Goal: Task Accomplishment & Management: Manage account settings

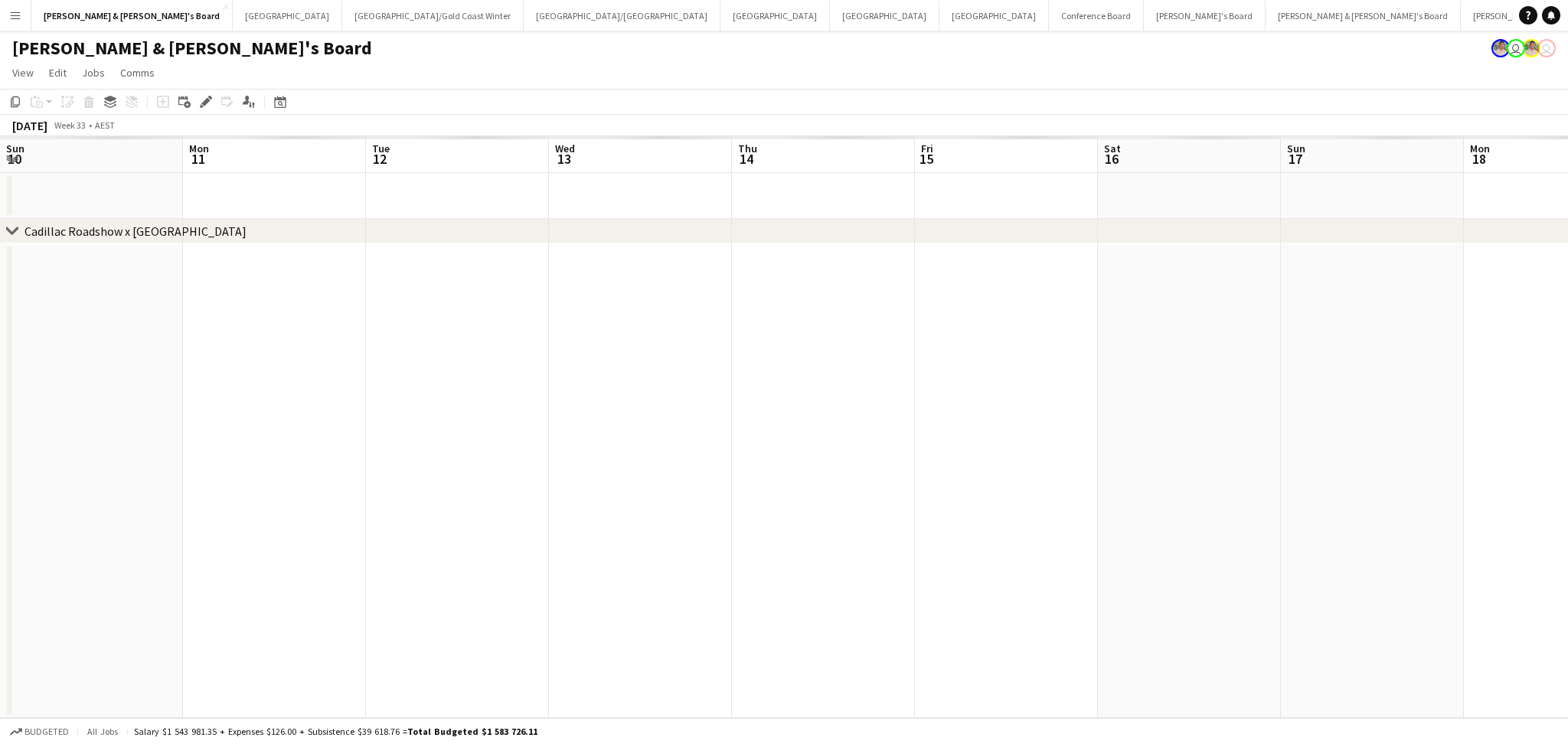
scroll to position [0, 543]
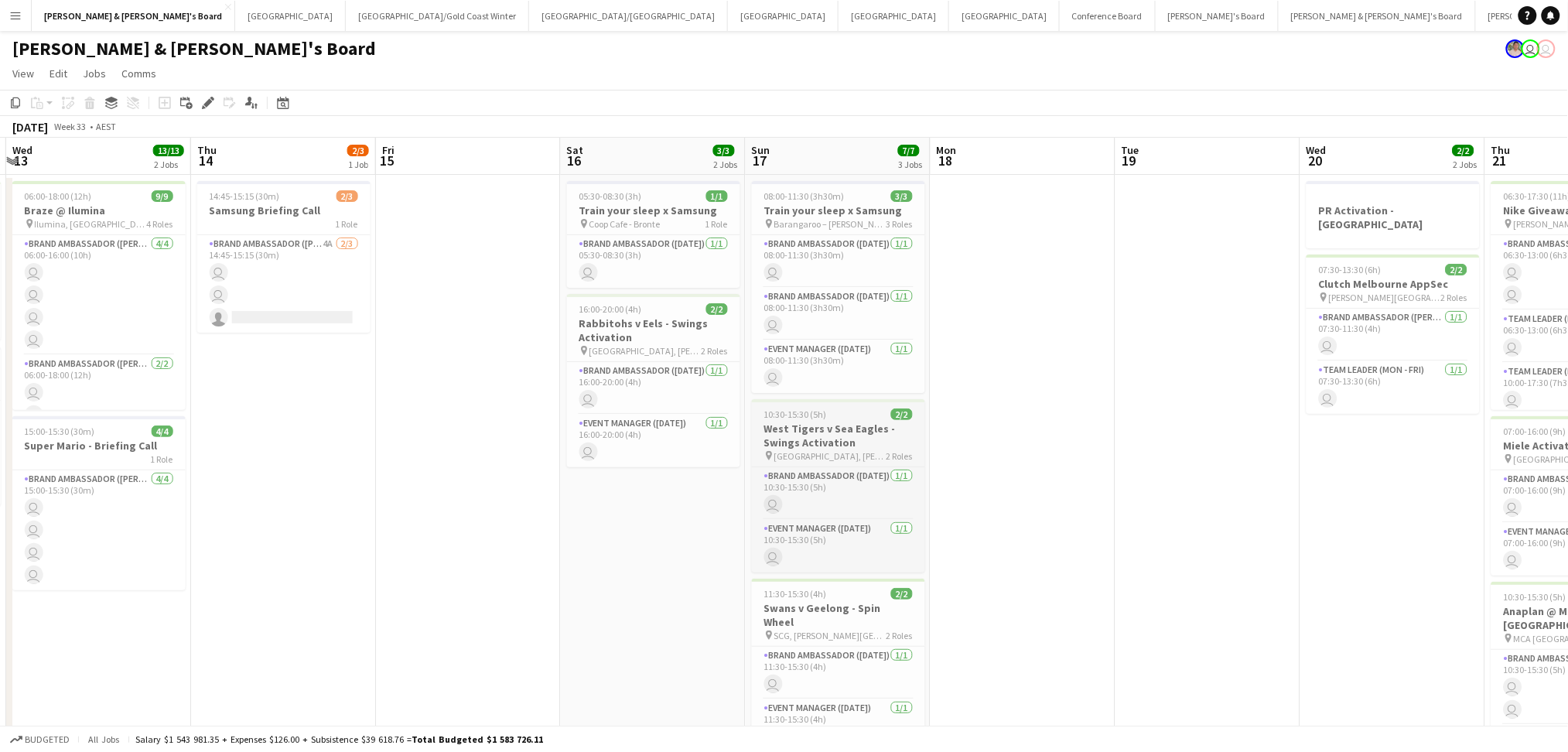
click at [847, 440] on h3 "West Tigers v Sea Eagles - Swings Activation" at bounding box center [839, 435] width 174 height 28
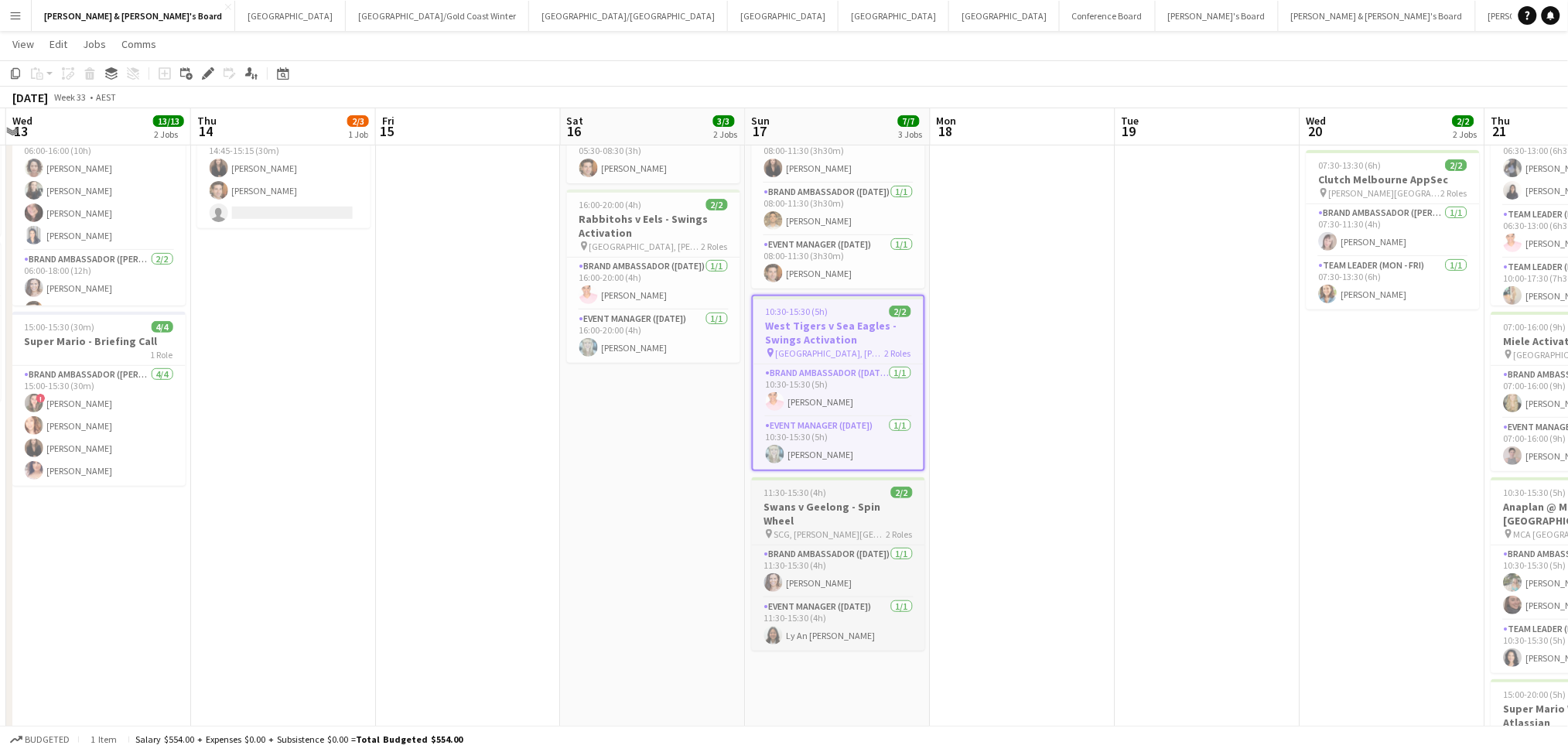
scroll to position [0, 545]
click at [834, 500] on h3 "Swans v Geelong - Spin Wheel" at bounding box center [841, 513] width 174 height 28
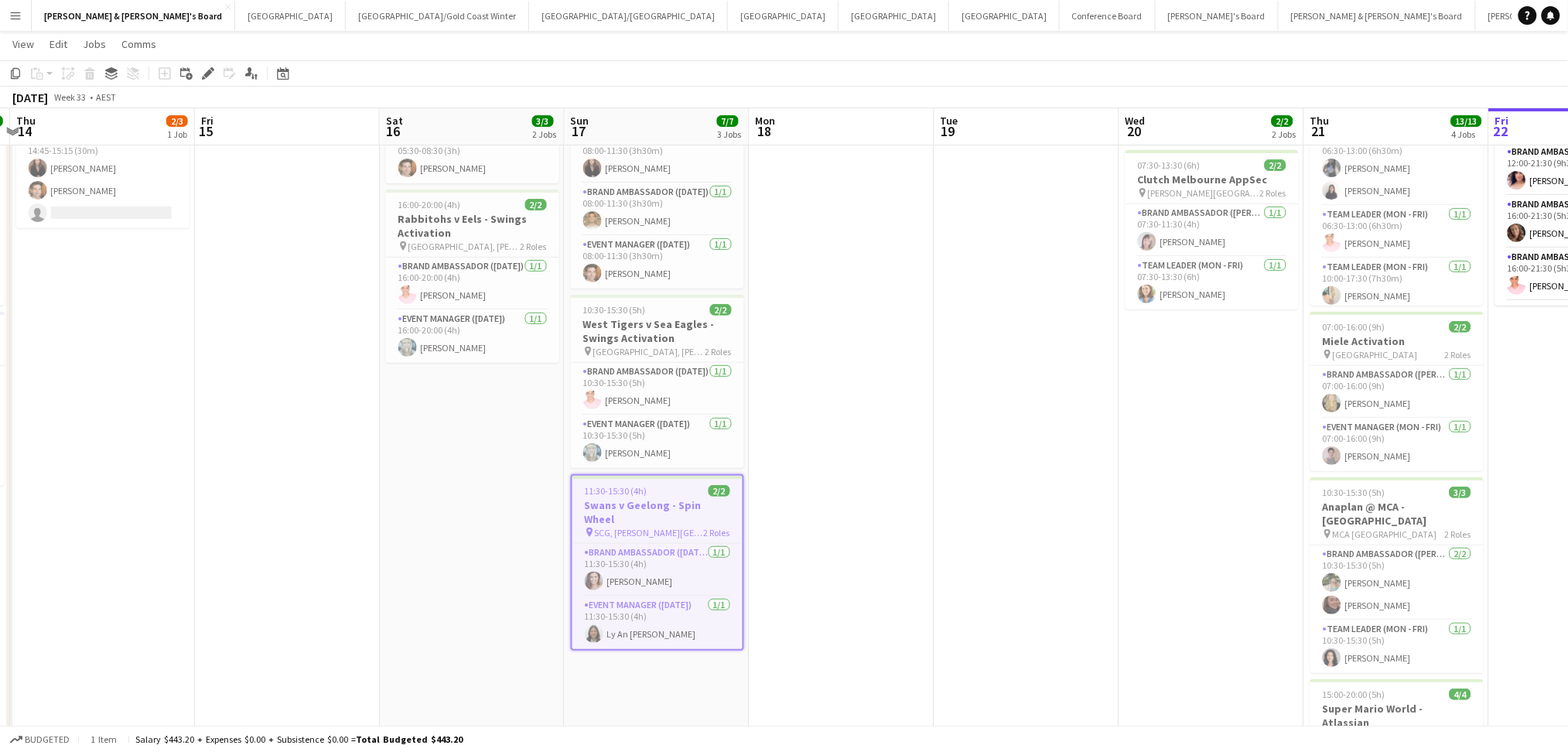
drag, startPoint x: 1275, startPoint y: 549, endPoint x: 874, endPoint y: 552, distance: 401.0
click at [874, 552] on app-calendar-viewport "Mon 11 6/6 3 Jobs Tue 12 4/4 2 Jobs Wed 13 13/13 2 Jobs Thu 14 2/3 1 Job Fri 15…" at bounding box center [784, 465] width 1568 height 1015
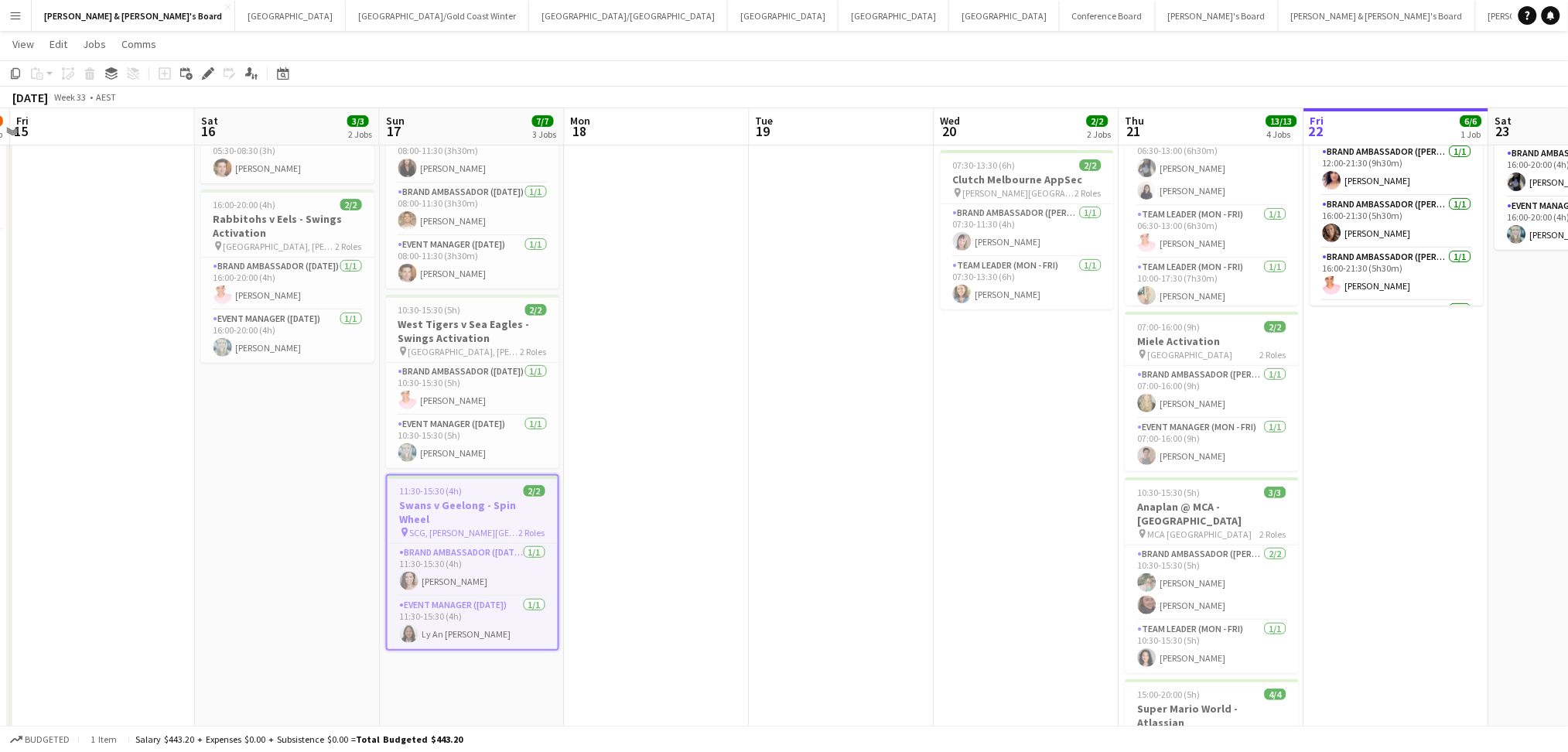
scroll to position [0, 576]
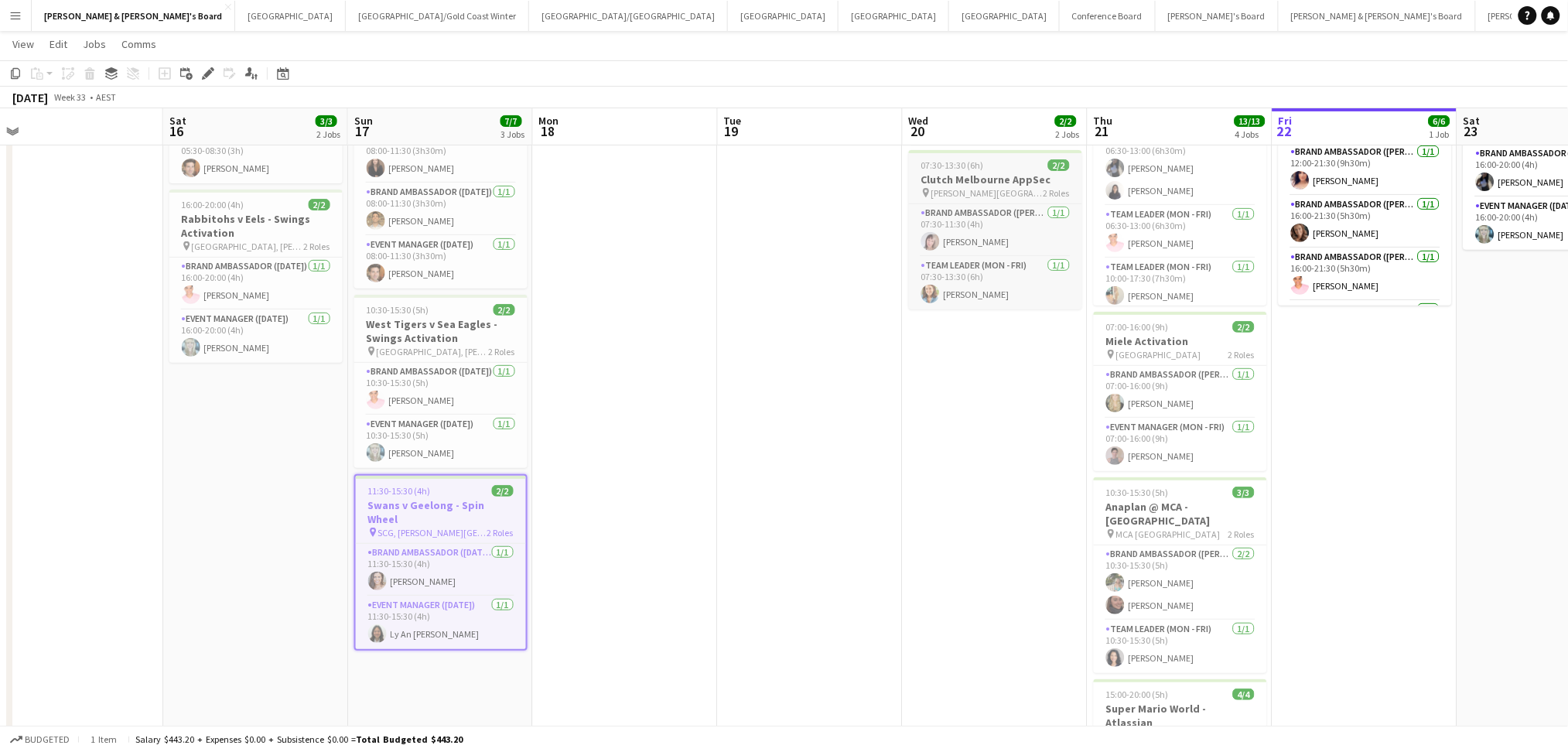
click at [1009, 159] on div "07:30-13:30 (6h) 2/2" at bounding box center [995, 164] width 174 height 12
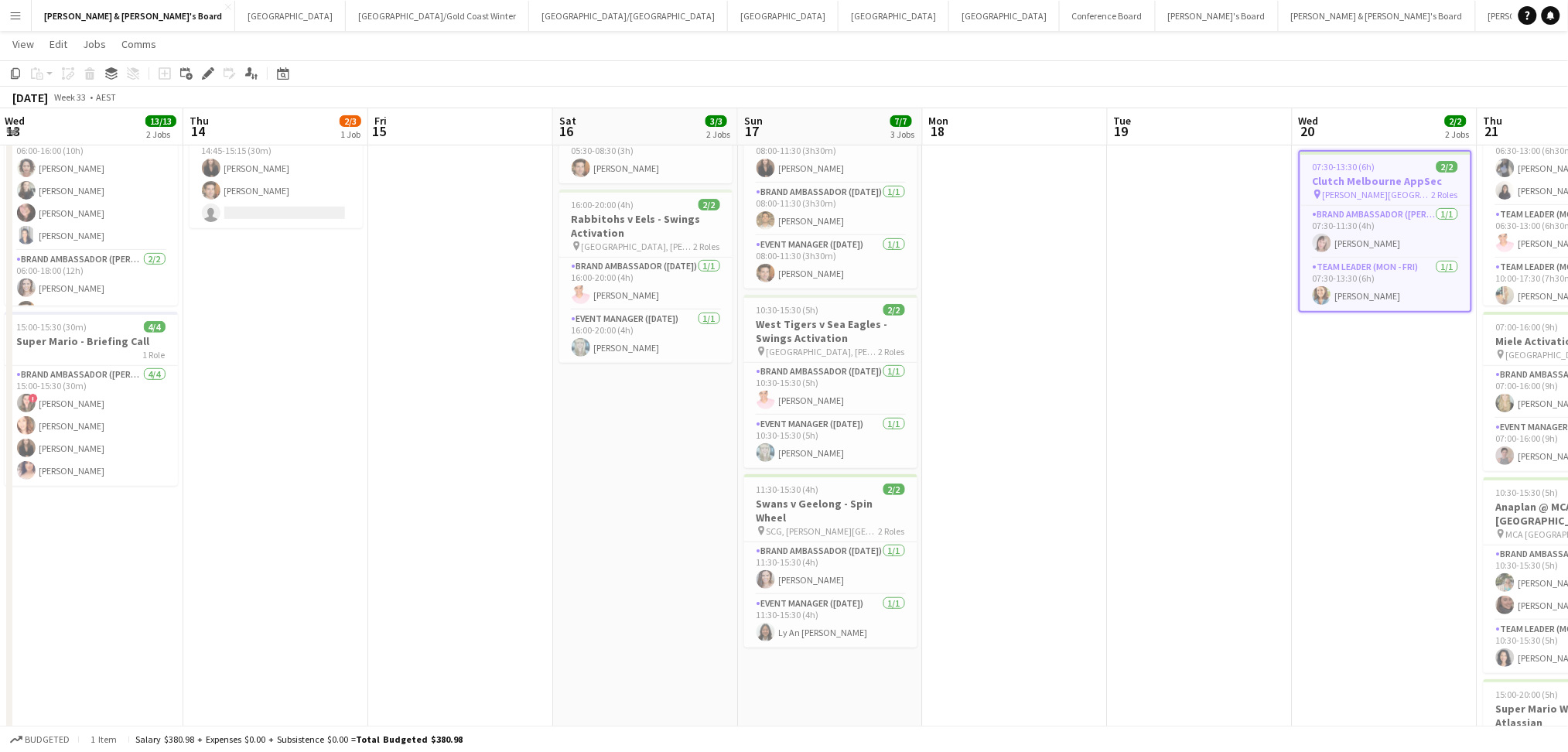
drag, startPoint x: 645, startPoint y: 485, endPoint x: 1120, endPoint y: 481, distance: 475.0
click at [1119, 481] on app-calendar-viewport "Tue 12 4/4 2 Jobs Wed 13 13/13 2 Jobs Thu 14 2/3 1 Job Fri 15 Sat 16 3/3 2 Jobs…" at bounding box center [784, 520] width 1568 height 1127
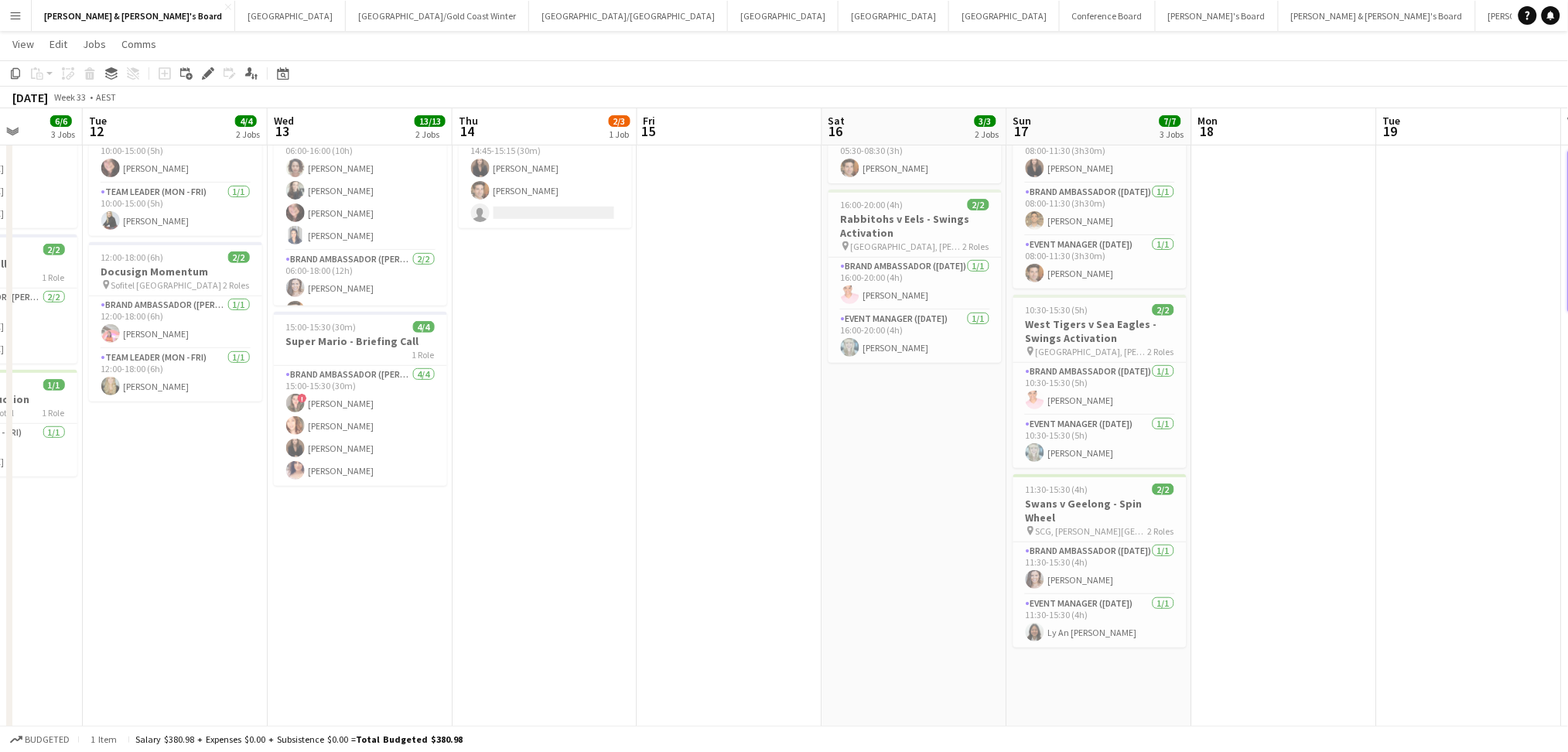
drag, startPoint x: 471, startPoint y: 515, endPoint x: 693, endPoint y: 519, distance: 222.0
click at [693, 519] on app-calendar-viewport "Sat 9 Sun 10 10/10 4 Jobs Mon 11 6/6 3 Jobs Tue 12 4/4 2 Jobs Wed 13 13/13 2 Jo…" at bounding box center [784, 520] width 1568 height 1127
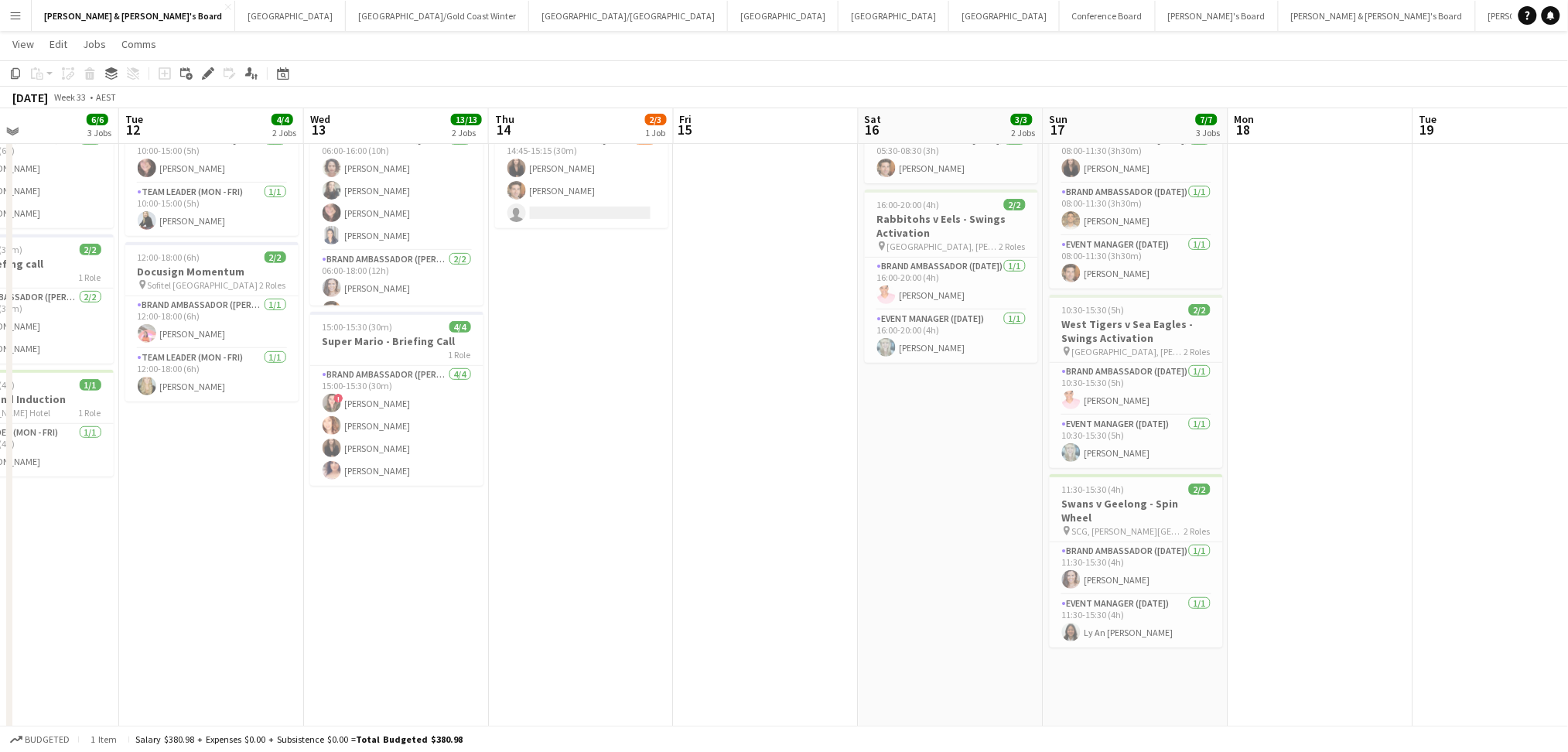
scroll to position [0, 0]
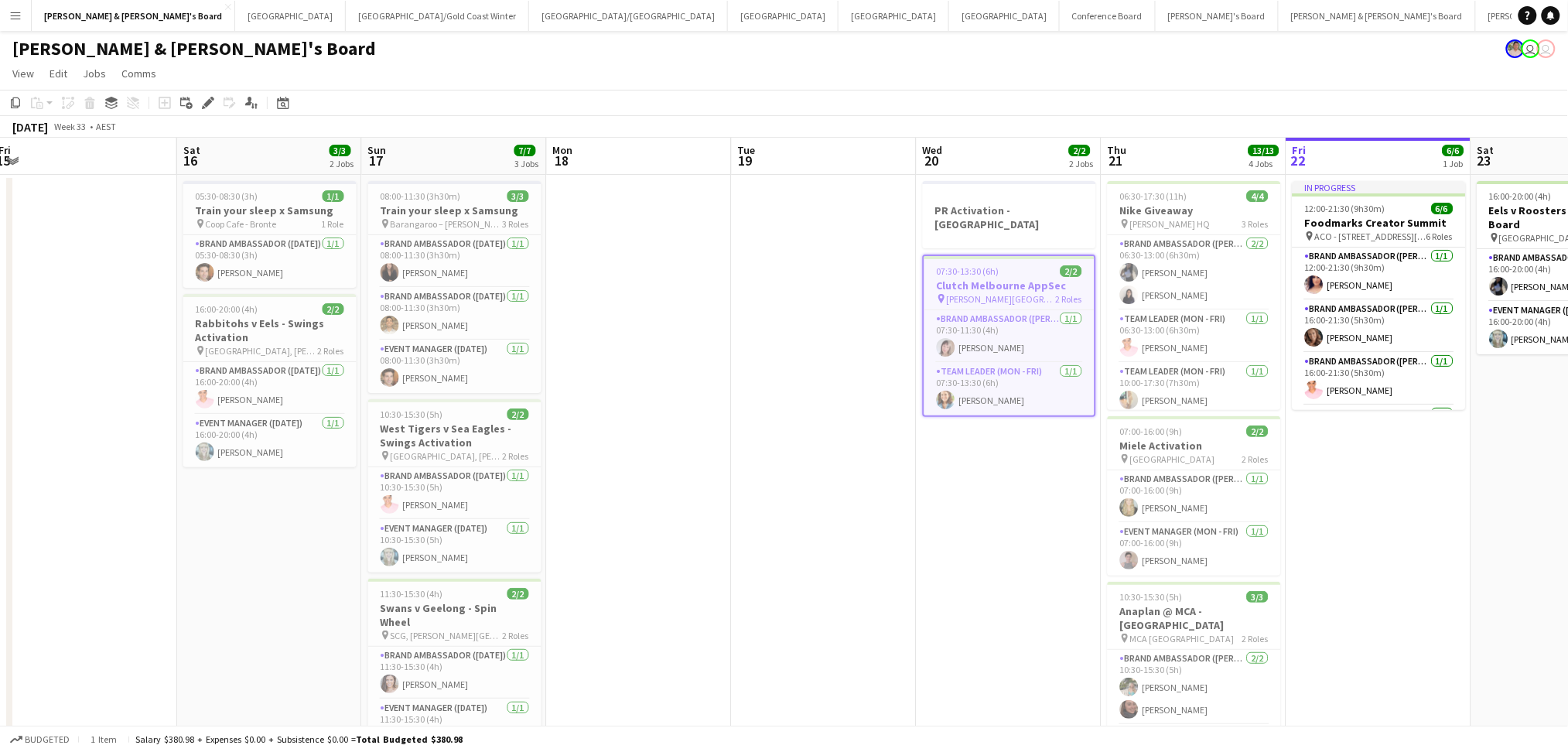
drag, startPoint x: 1449, startPoint y: 424, endPoint x: 766, endPoint y: 420, distance: 683.0
click at [766, 420] on app-calendar-viewport "Mon 11 6/6 3 Jobs Tue 12 4/4 2 Jobs Wed 13 13/13 2 Jobs Thu 14 2/3 1 Job Fri 15…" at bounding box center [784, 664] width 1568 height 1052
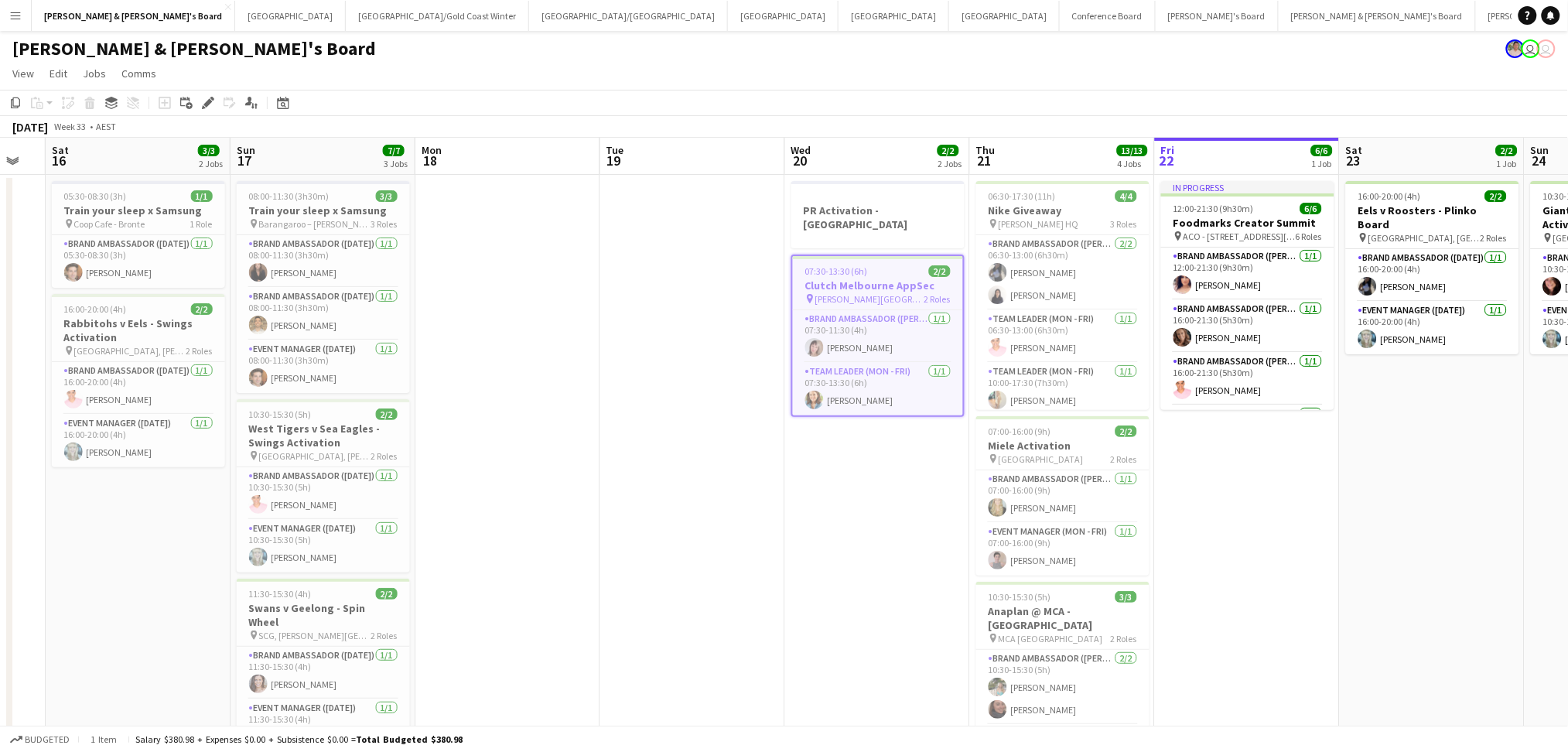
scroll to position [0, 539]
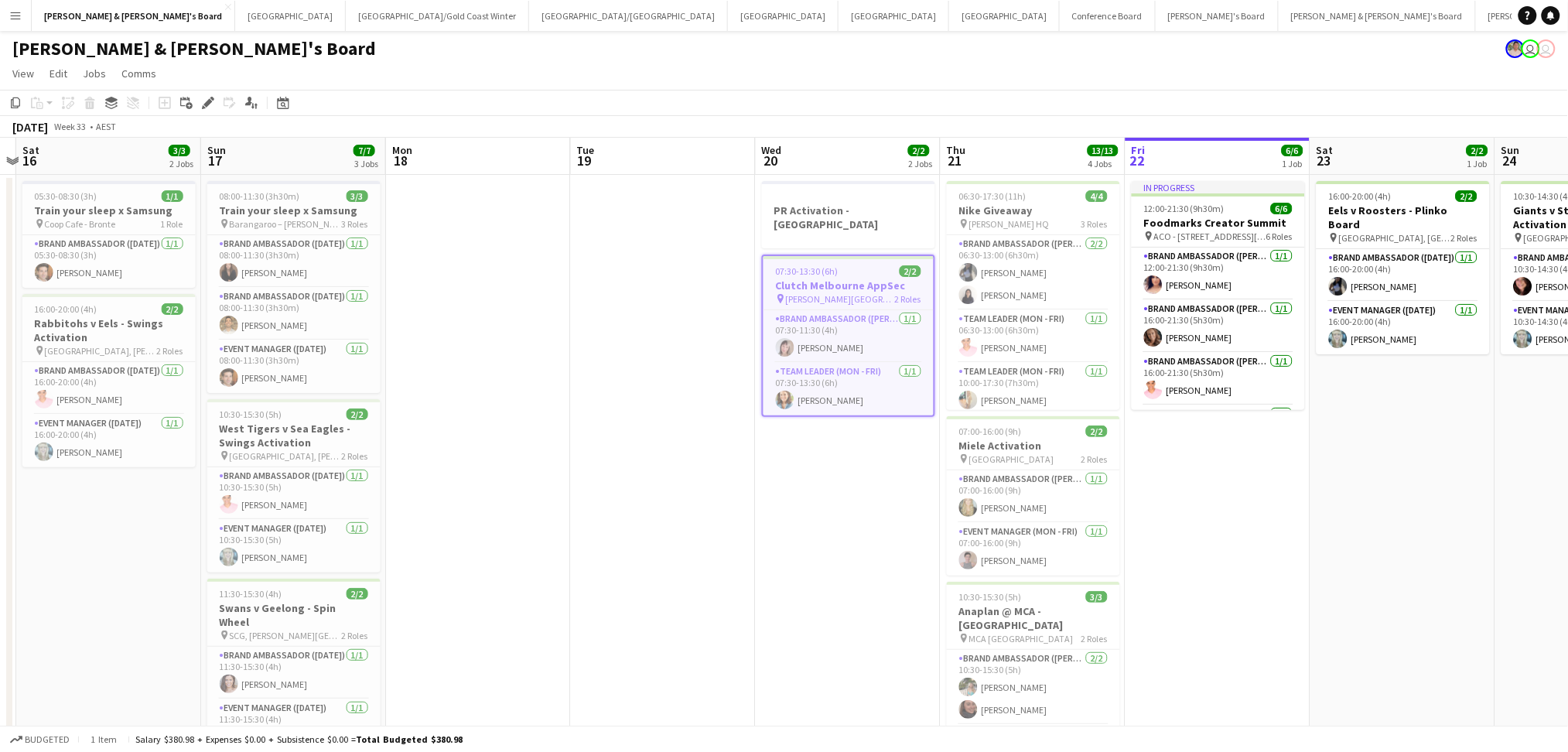
drag, startPoint x: 898, startPoint y: 523, endPoint x: 764, endPoint y: 518, distance: 134.1
click at [764, 518] on app-calendar-viewport "Wed 13 13/13 2 Jobs Thu 14 2/3 1 Job Fri 15 Sat 16 3/3 2 Jobs Sun 17 7/7 3 Jobs…" at bounding box center [784, 664] width 1568 height 1052
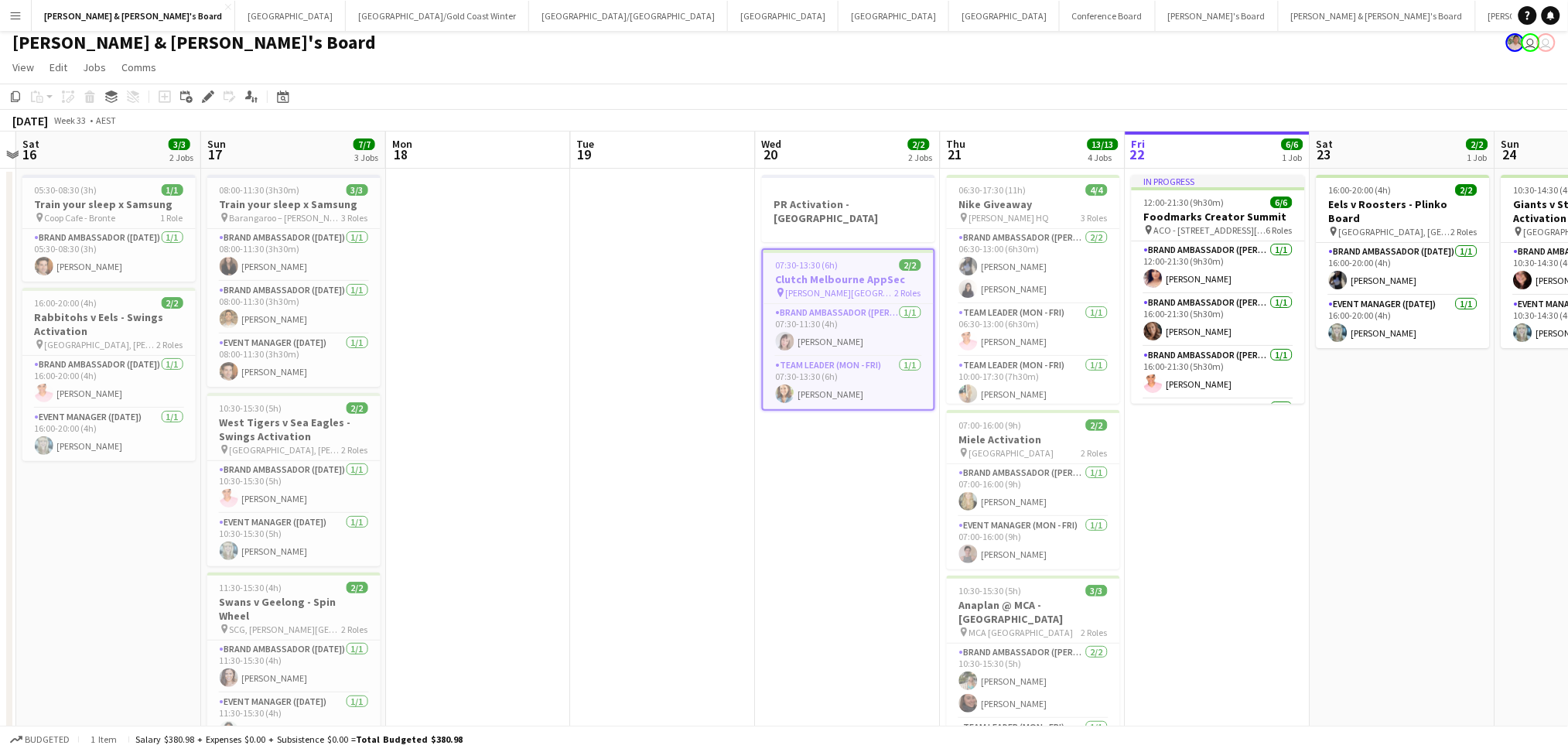
scroll to position [103, 0]
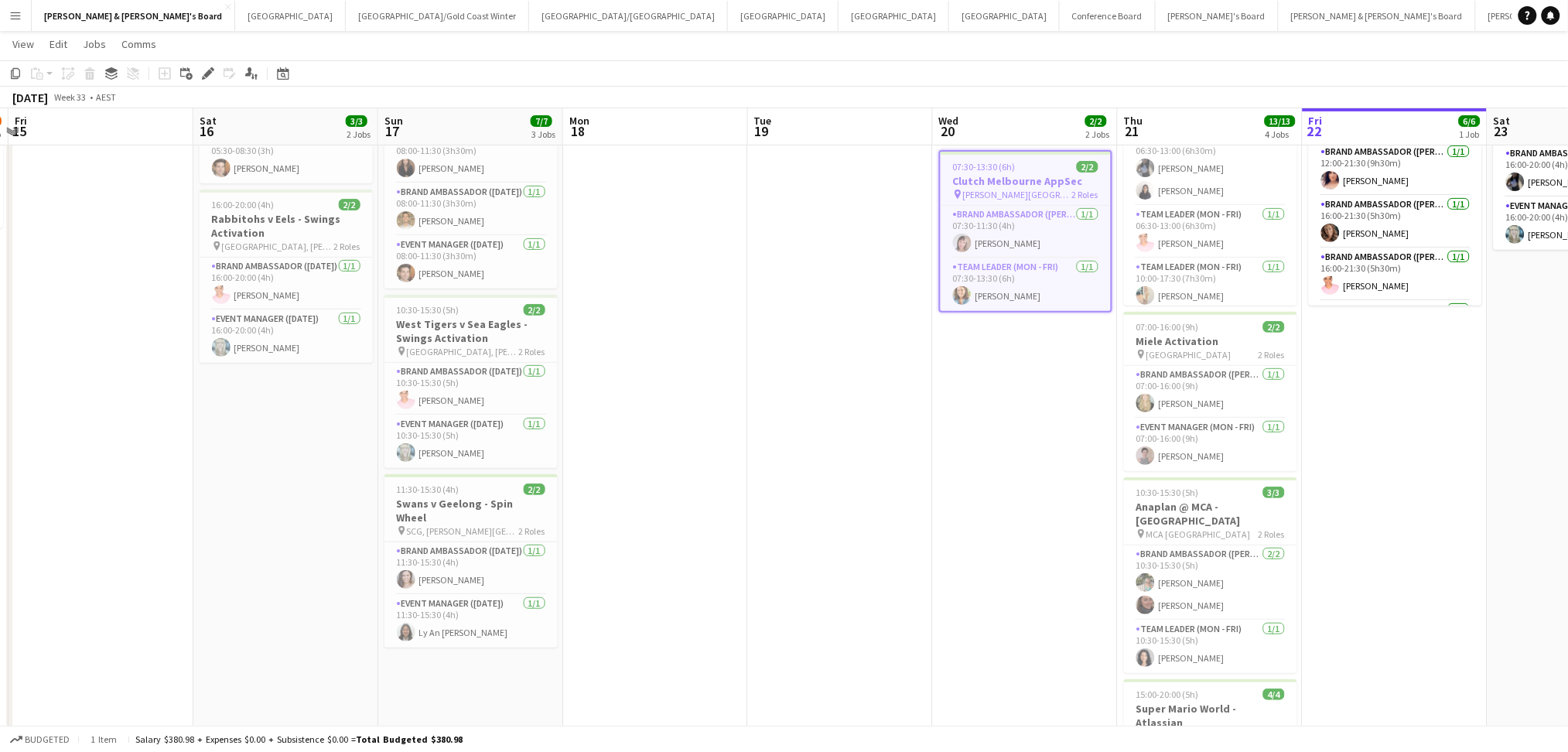
drag, startPoint x: 489, startPoint y: 572, endPoint x: 617, endPoint y: 586, distance: 128.8
click at [677, 581] on app-calendar-viewport "Wed 13 13/13 2 Jobs Thu 14 2/3 1 Job Fri 15 Sat 16 3/3 2 Jobs Sun 17 7/7 3 Jobs…" at bounding box center [784, 520] width 1568 height 1127
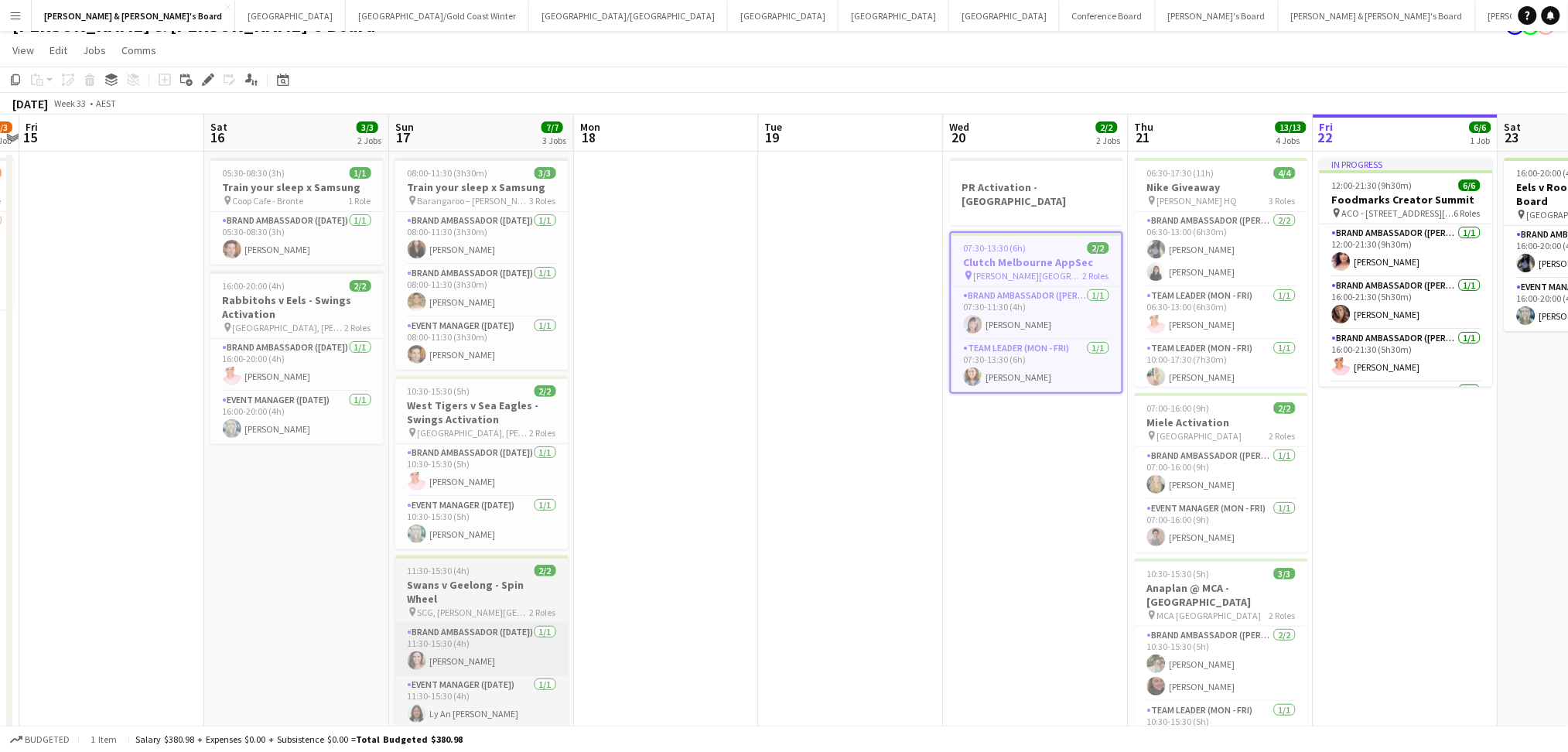
scroll to position [0, 0]
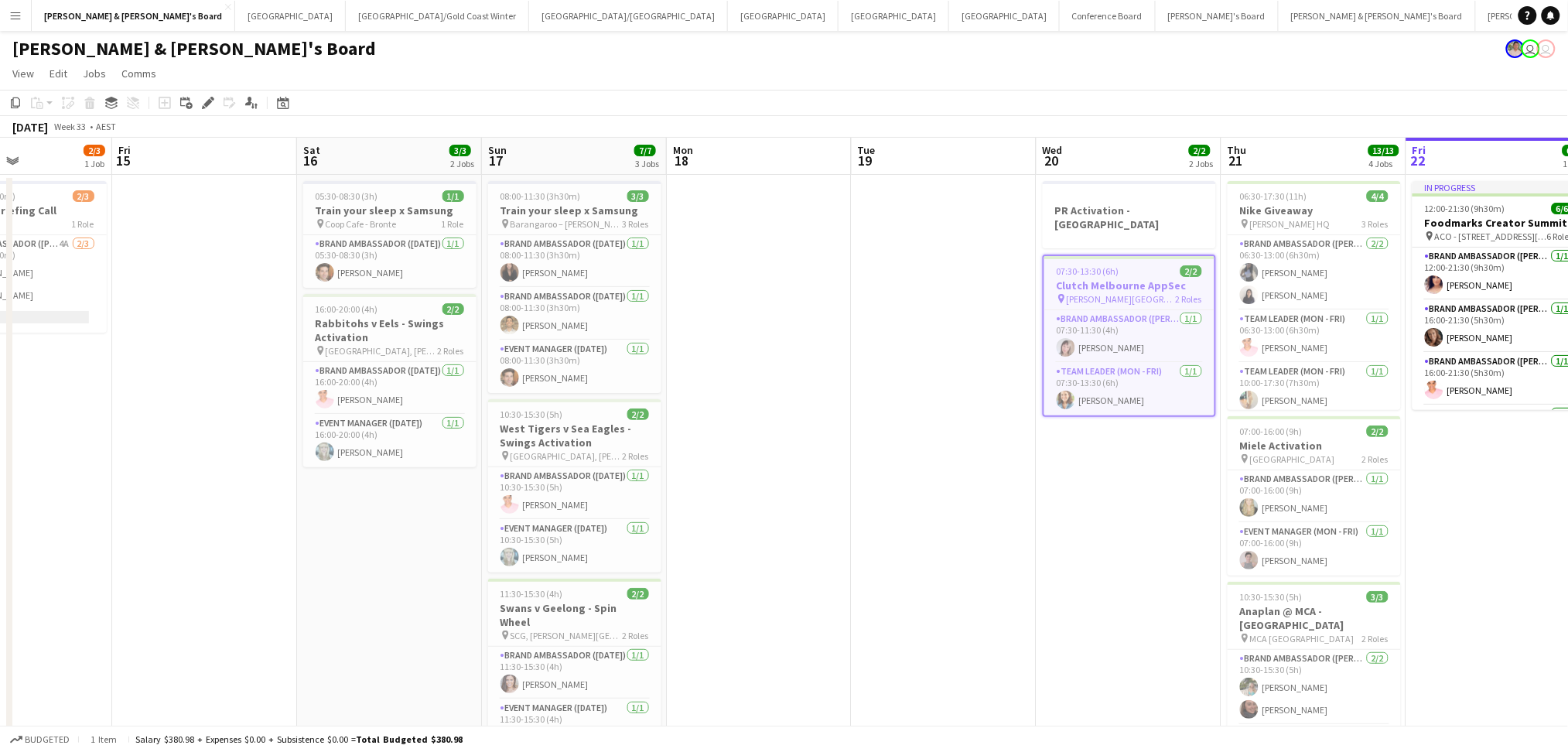
drag, startPoint x: 132, startPoint y: 448, endPoint x: 543, endPoint y: 411, distance: 412.7
click at [601, 469] on app-calendar-viewport "Wed 13 13/13 2 Jobs Thu 14 2/3 1 Job Fri 15 Sat 16 3/3 2 Jobs Sun 17 7/7 3 Jobs…" at bounding box center [784, 664] width 1568 height 1052
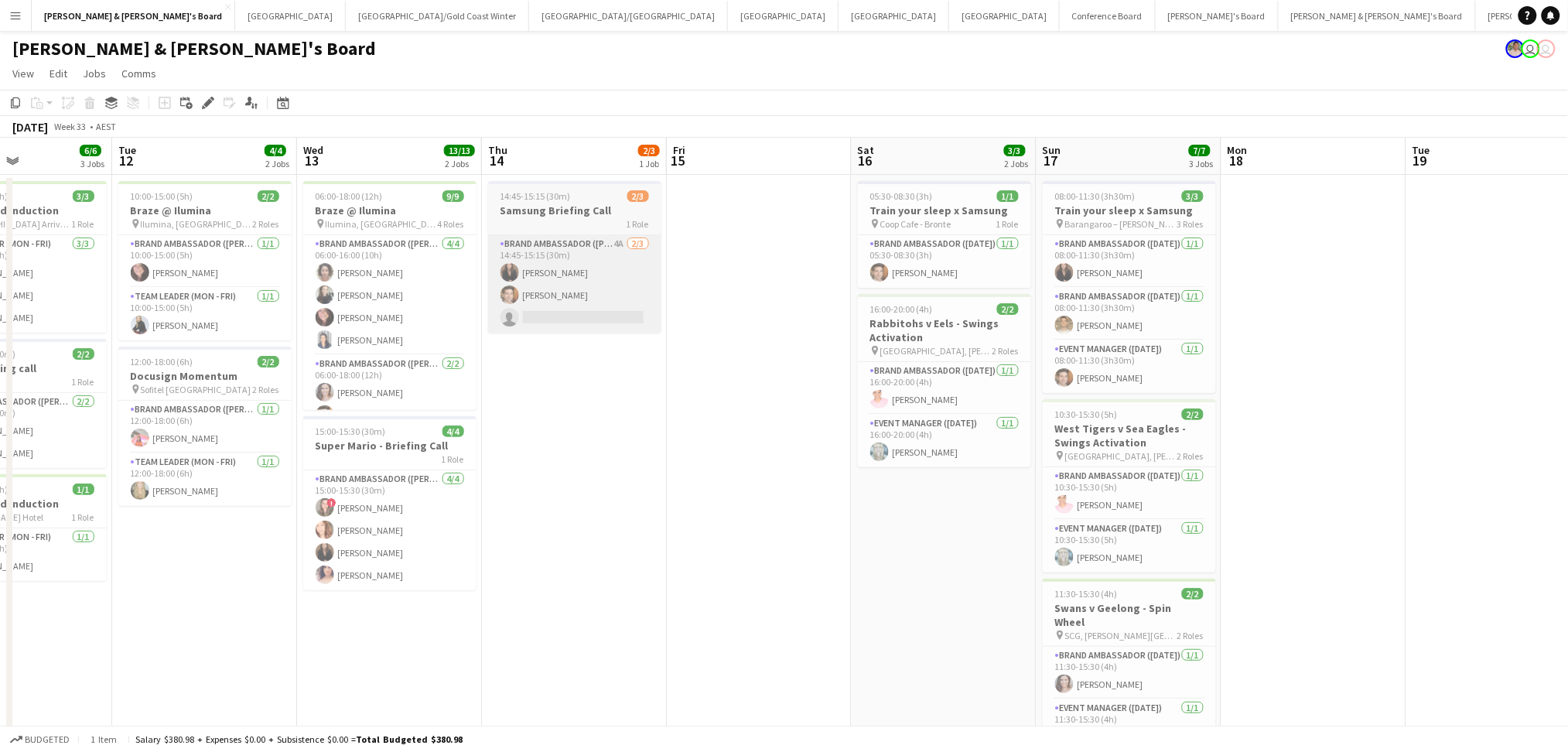
scroll to position [0, 434]
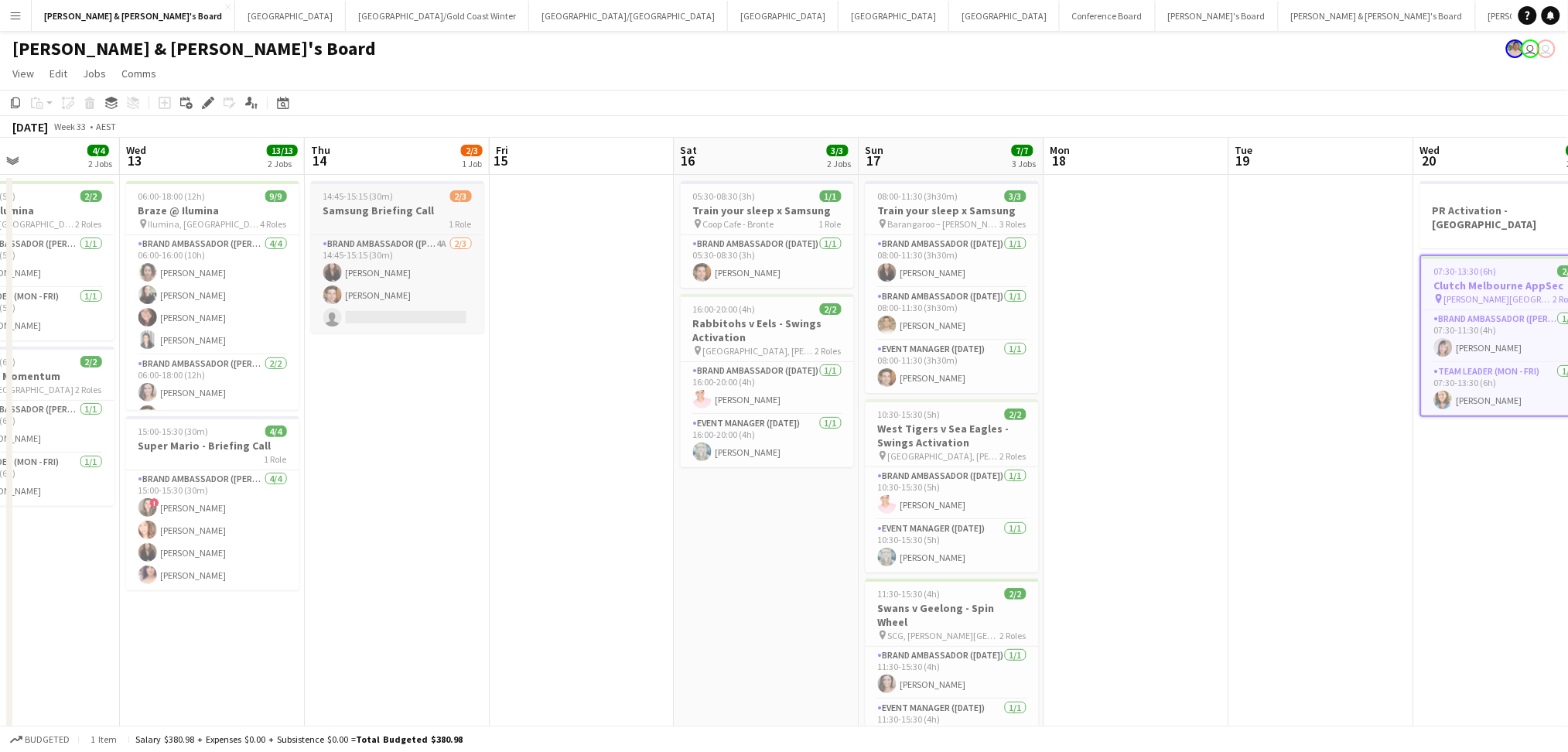
click at [429, 213] on h3 "Samsung Briefing Call" at bounding box center [397, 210] width 174 height 14
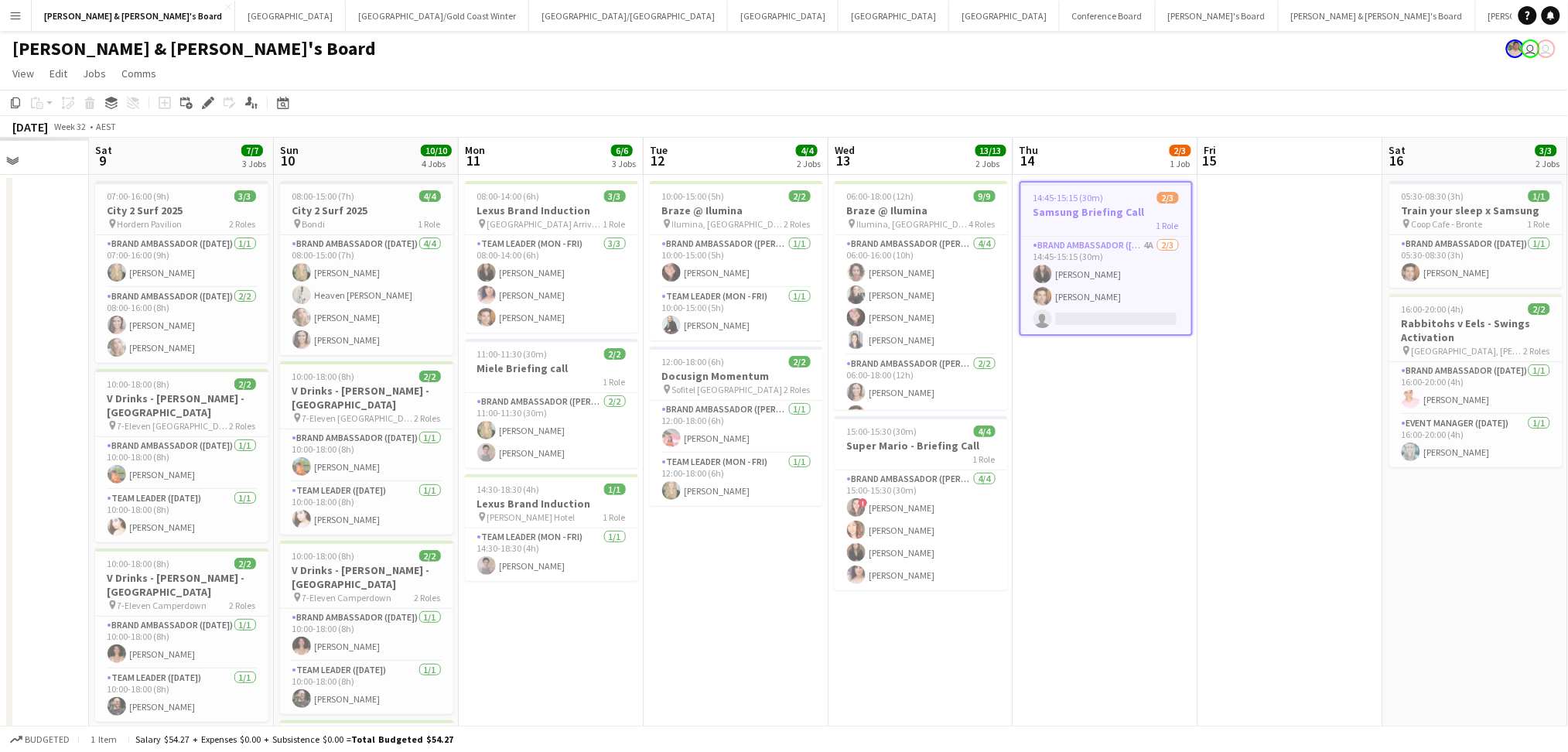
drag, startPoint x: 388, startPoint y: 508, endPoint x: 1075, endPoint y: 526, distance: 687.2
click at [1111, 522] on app-calendar-viewport "Fri 8 Sat 9 7/7 3 Jobs Sun 10 10/10 4 Jobs Mon 11 6/6 3 Jobs Tue 12 4/4 2 Jobs …" at bounding box center [784, 664] width 1568 height 1052
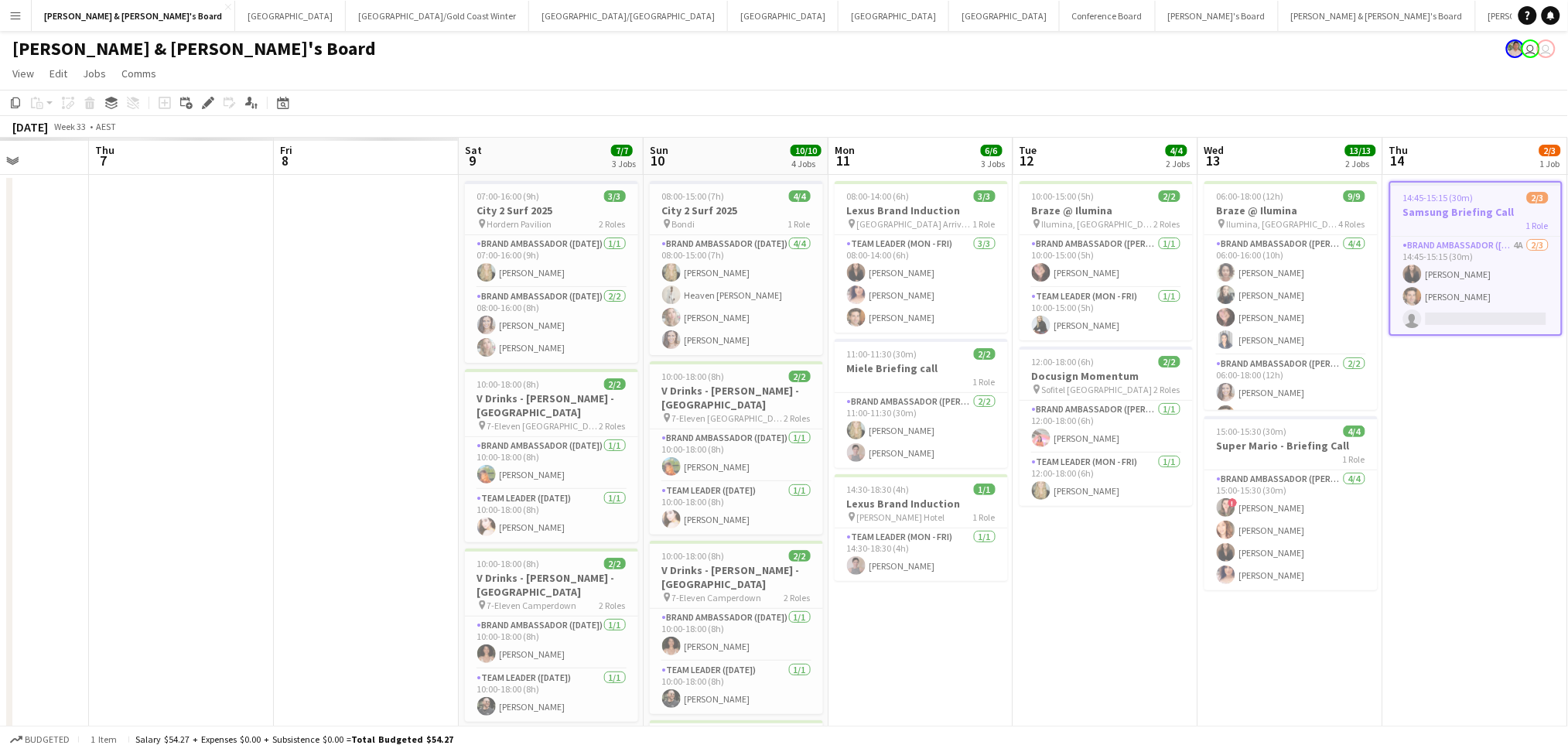
scroll to position [0, 451]
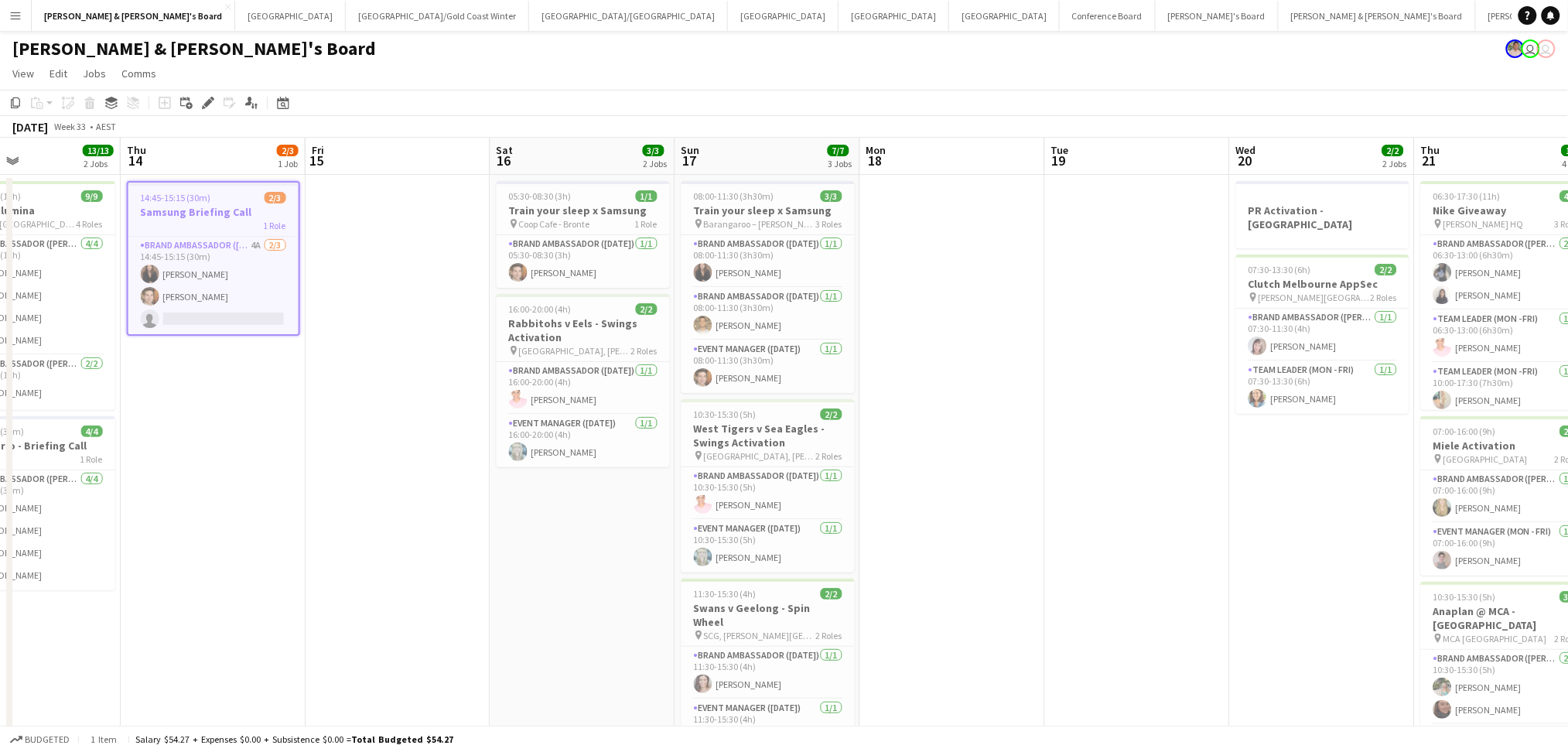
drag, startPoint x: 1350, startPoint y: 462, endPoint x: 440, endPoint y: 510, distance: 911.3
click at [440, 509] on app-calendar-viewport "Sun 10 10/10 4 Jobs Mon 11 6/6 3 Jobs Tue 12 4/4 2 Jobs Wed 13 13/13 2 Jobs Thu…" at bounding box center [784, 664] width 1568 height 1052
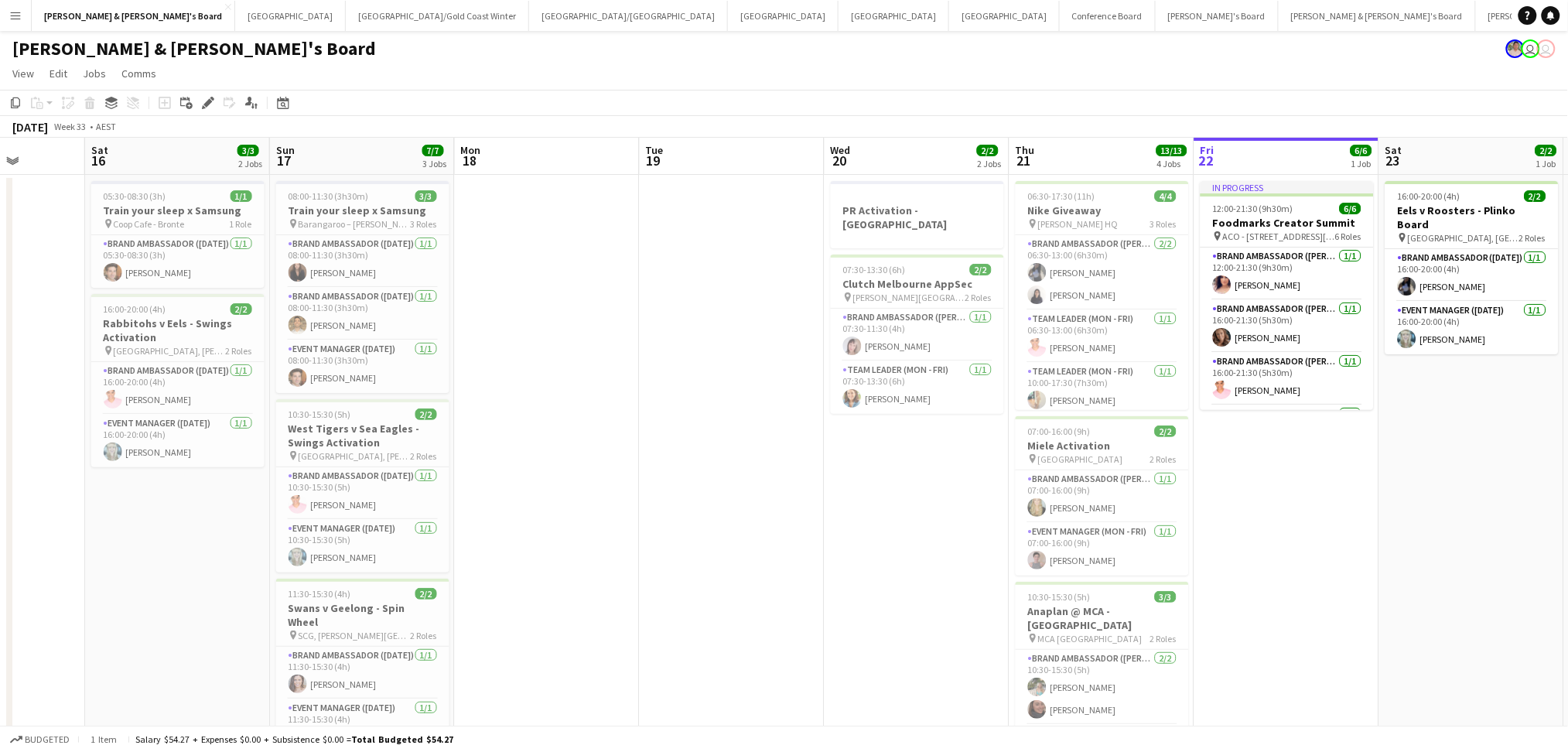
drag, startPoint x: 1087, startPoint y: 569, endPoint x: 680, endPoint y: 569, distance: 407.0
click at [680, 569] on app-calendar-viewport "Tue 12 4/4 2 Jobs Wed 13 13/13 2 Jobs Thu 14 2/3 1 Job Fri 15 Sat 16 3/3 2 Jobs…" at bounding box center [784, 664] width 1568 height 1052
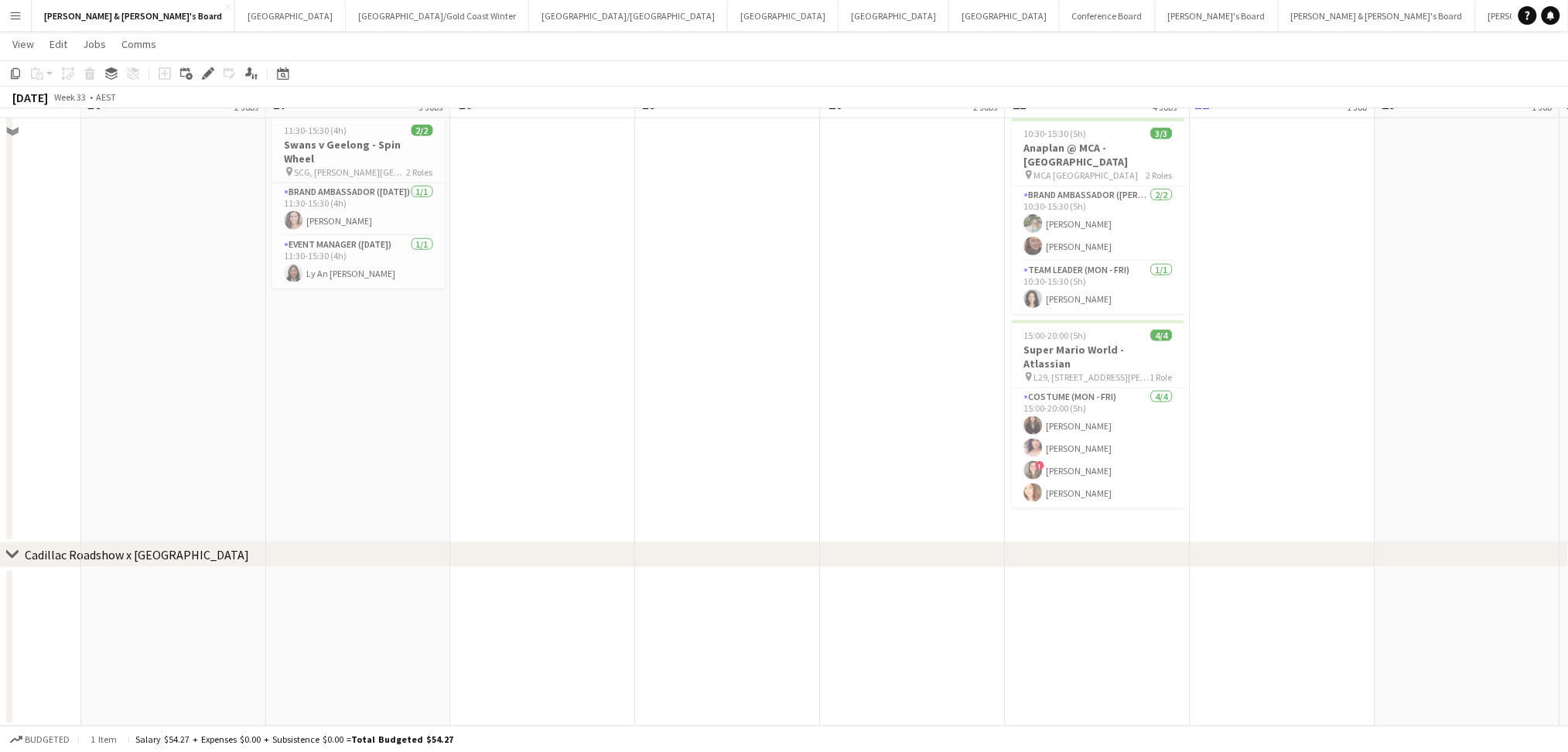
scroll to position [0, 0]
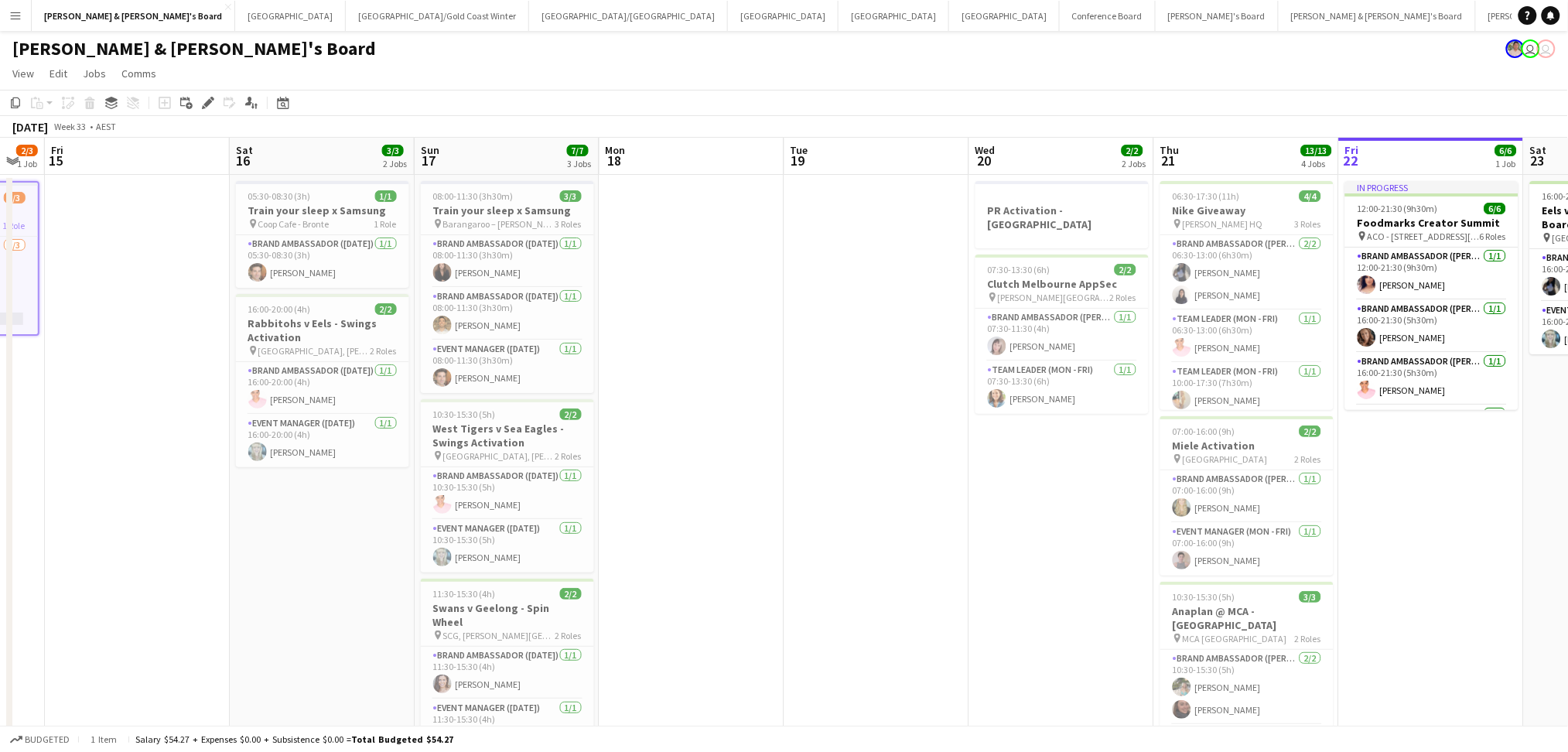
drag, startPoint x: 757, startPoint y: 509, endPoint x: 1260, endPoint y: 538, distance: 503.8
click at [1258, 536] on app-calendar-viewport "Tue 12 4/4 2 Jobs Wed 13 13/13 2 Jobs Thu 14 2/3 1 Job Fri 15 Sat 16 3/3 2 Jobs…" at bounding box center [784, 664] width 1568 height 1052
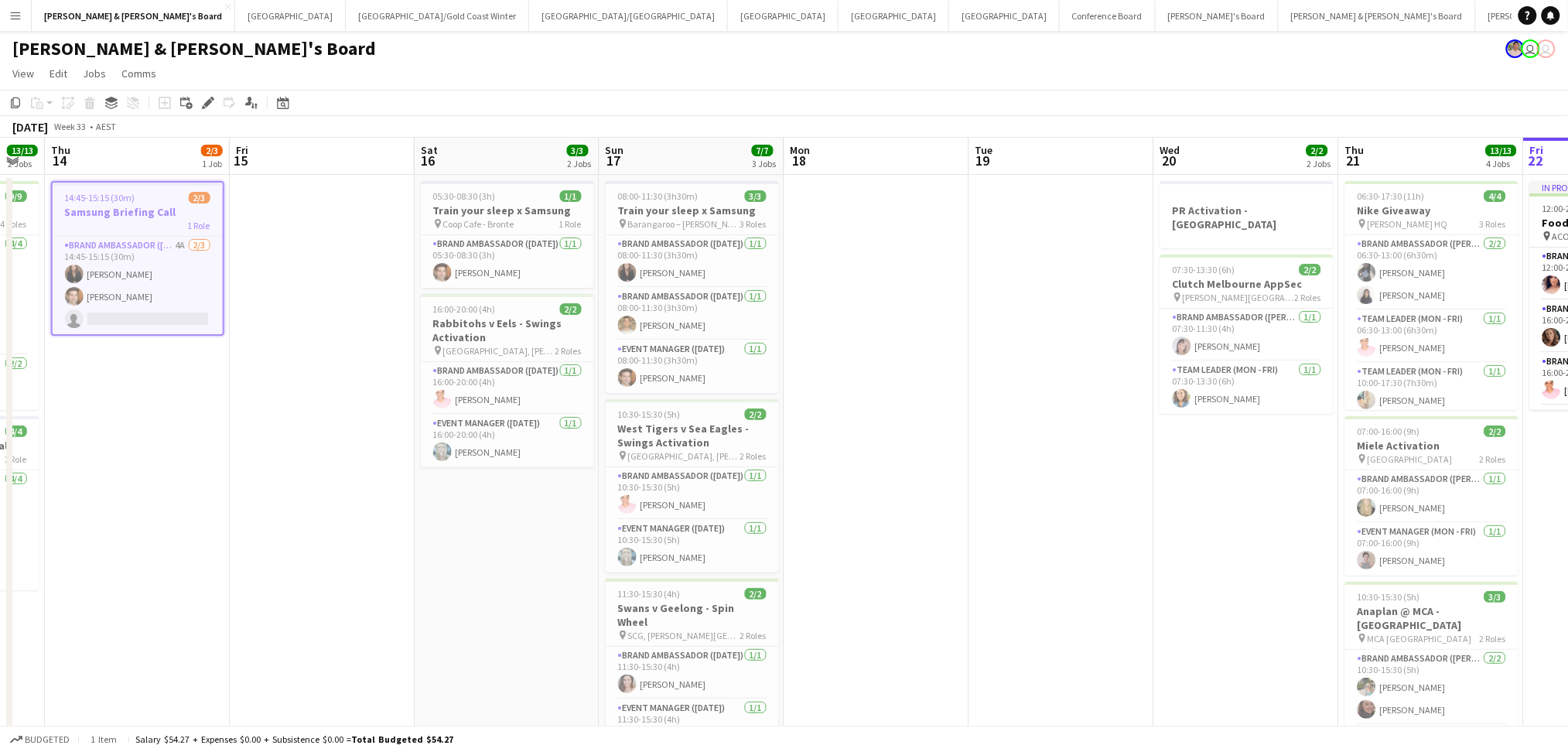
scroll to position [0, 342]
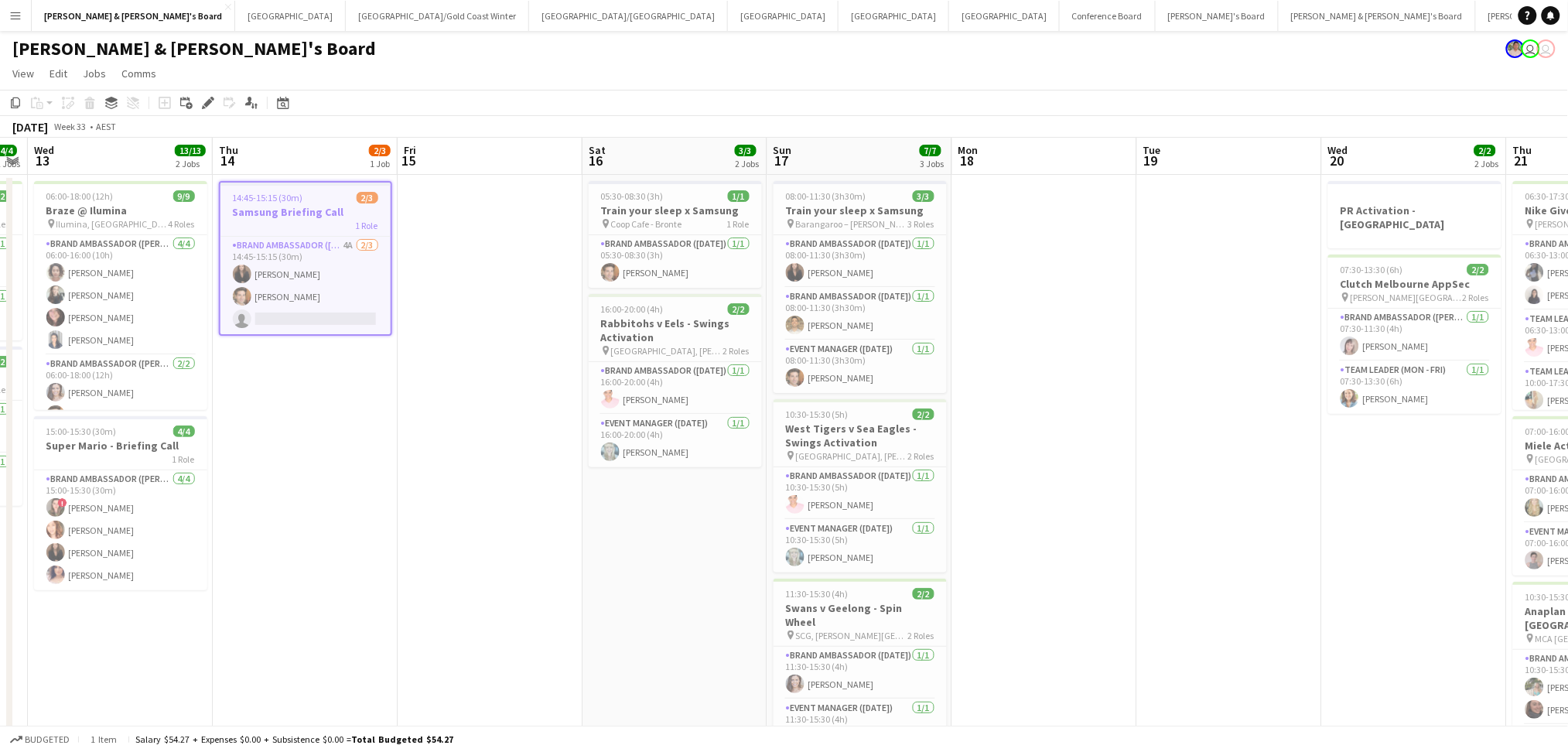
click at [331, 221] on div "1 Role" at bounding box center [305, 225] width 170 height 13
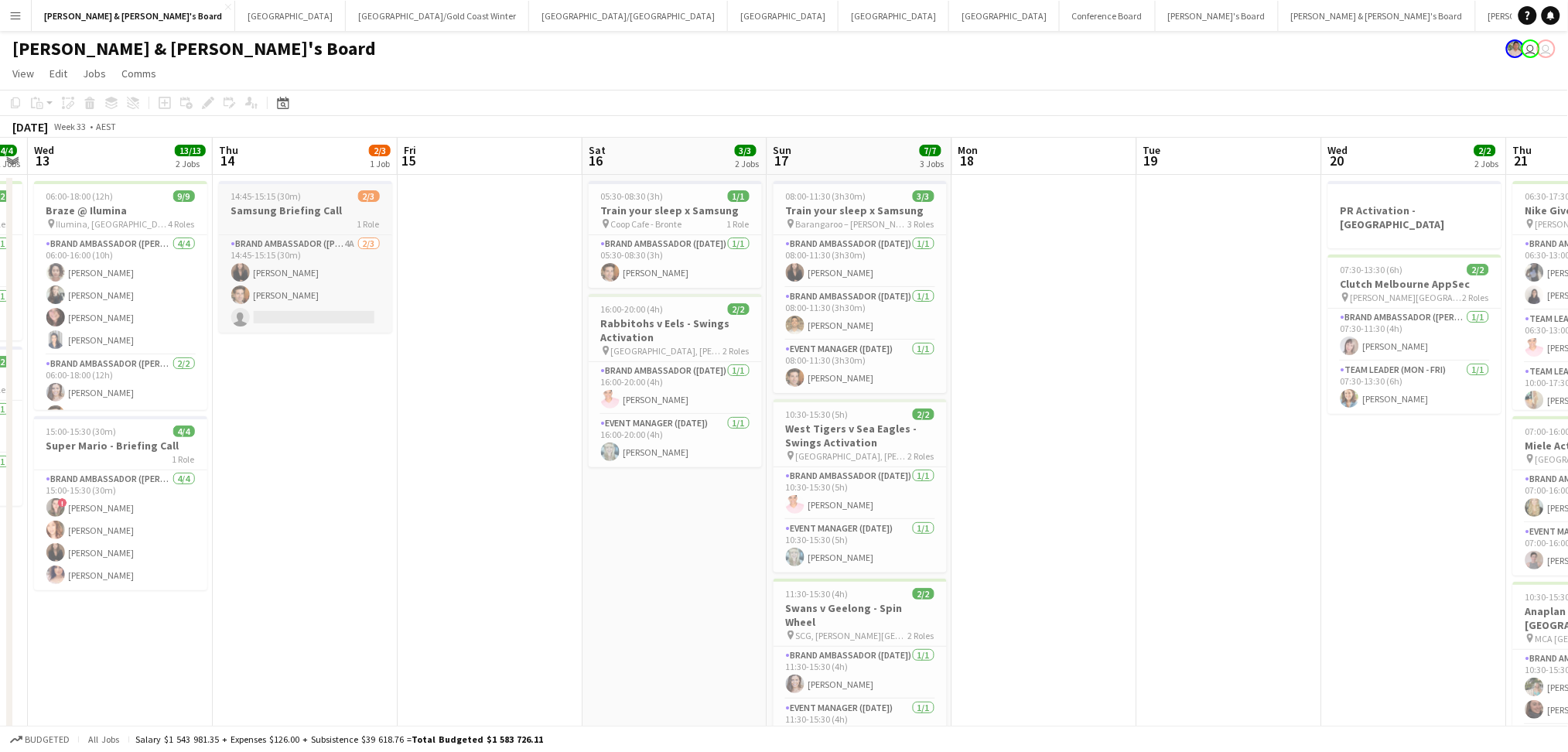
click at [331, 221] on div "1 Role" at bounding box center [305, 223] width 174 height 13
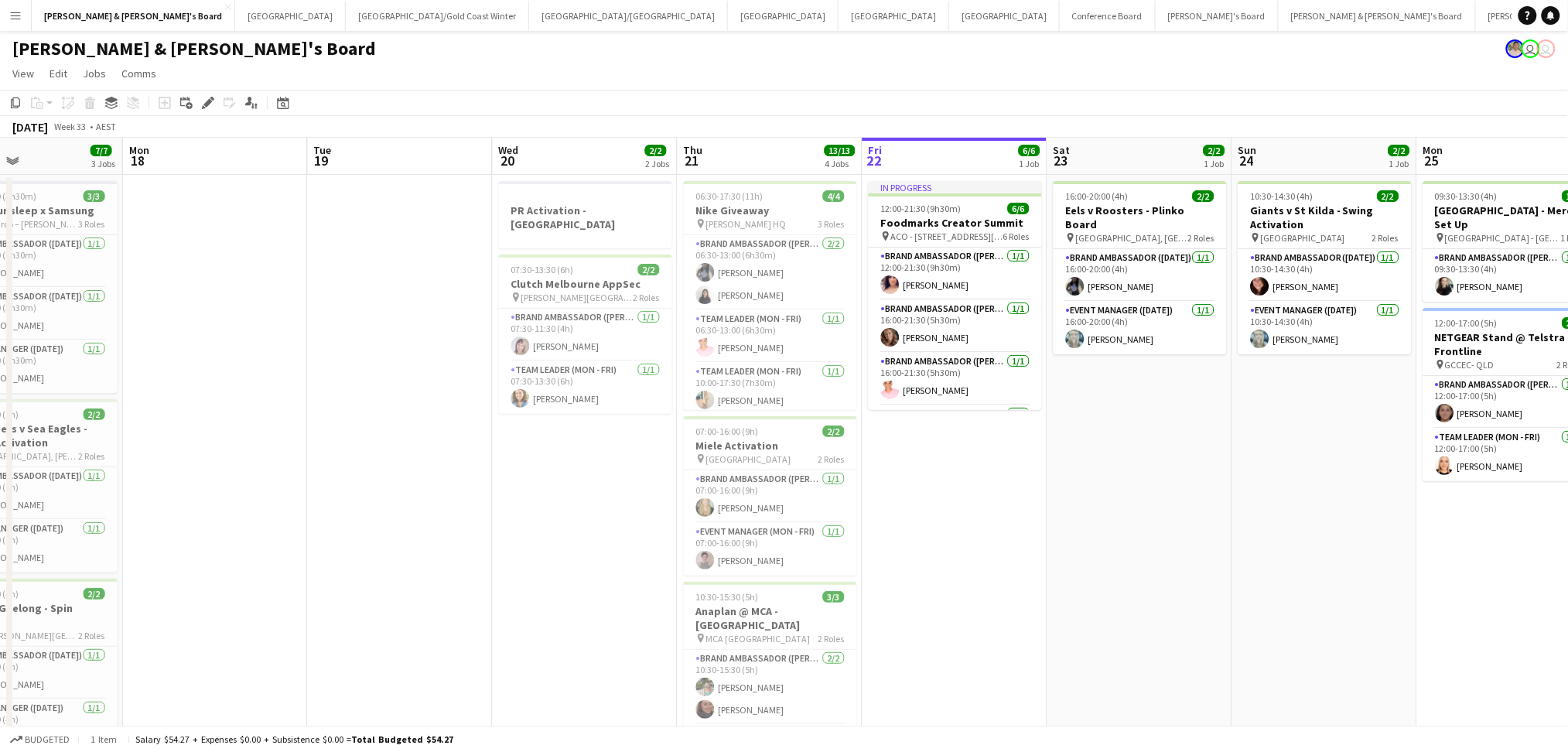
drag, startPoint x: 1266, startPoint y: 672, endPoint x: 596, endPoint y: 621, distance: 671.9
click at [596, 621] on app-calendar-viewport "Wed 13 13/13 2 Jobs Thu 14 2/3 1 Job Fri 15 Sat 16 3/3 2 Jobs Sun 17 7/7 3 Jobs…" at bounding box center [784, 664] width 1568 height 1052
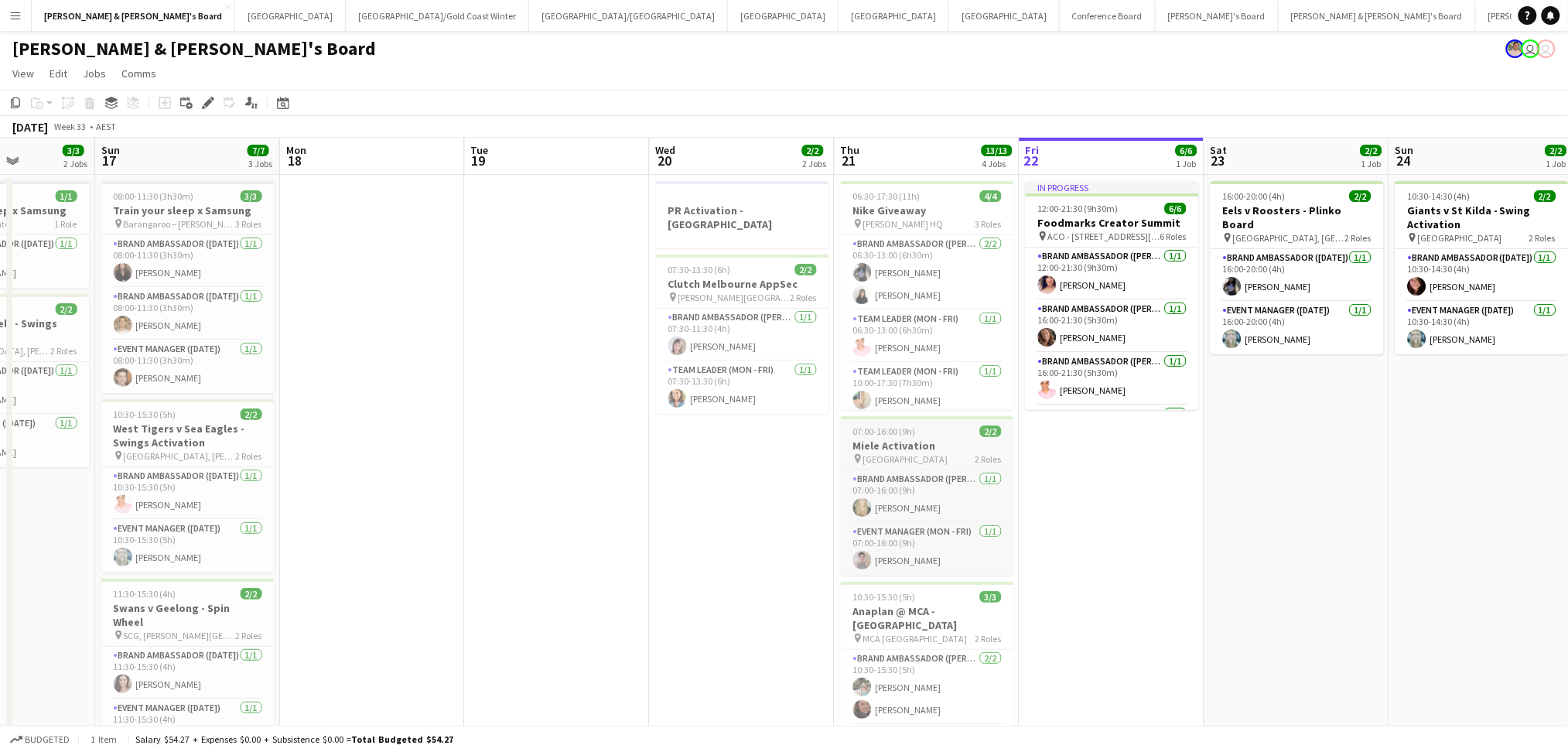
click at [931, 453] on span "[GEOGRAPHIC_DATA]" at bounding box center [906, 459] width 85 height 12
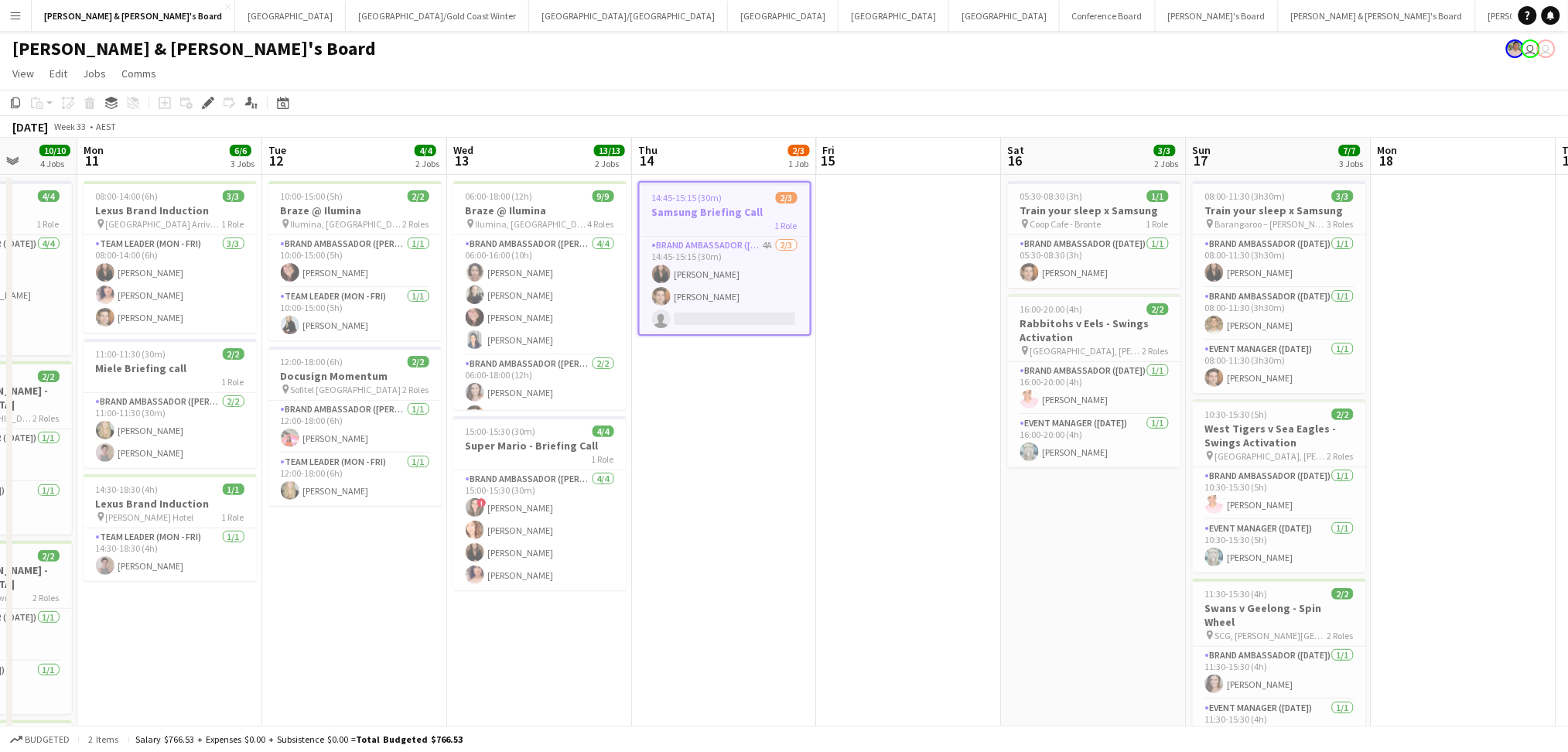
drag, startPoint x: 248, startPoint y: 564, endPoint x: 1178, endPoint y: 549, distance: 930.1
click at [1178, 549] on app-calendar-viewport "Sat 9 7/7 3 Jobs Sun 10 10/10 4 Jobs Mon 11 6/6 3 Jobs Tue 12 4/4 2 Jobs Wed 13…" at bounding box center [784, 664] width 1568 height 1052
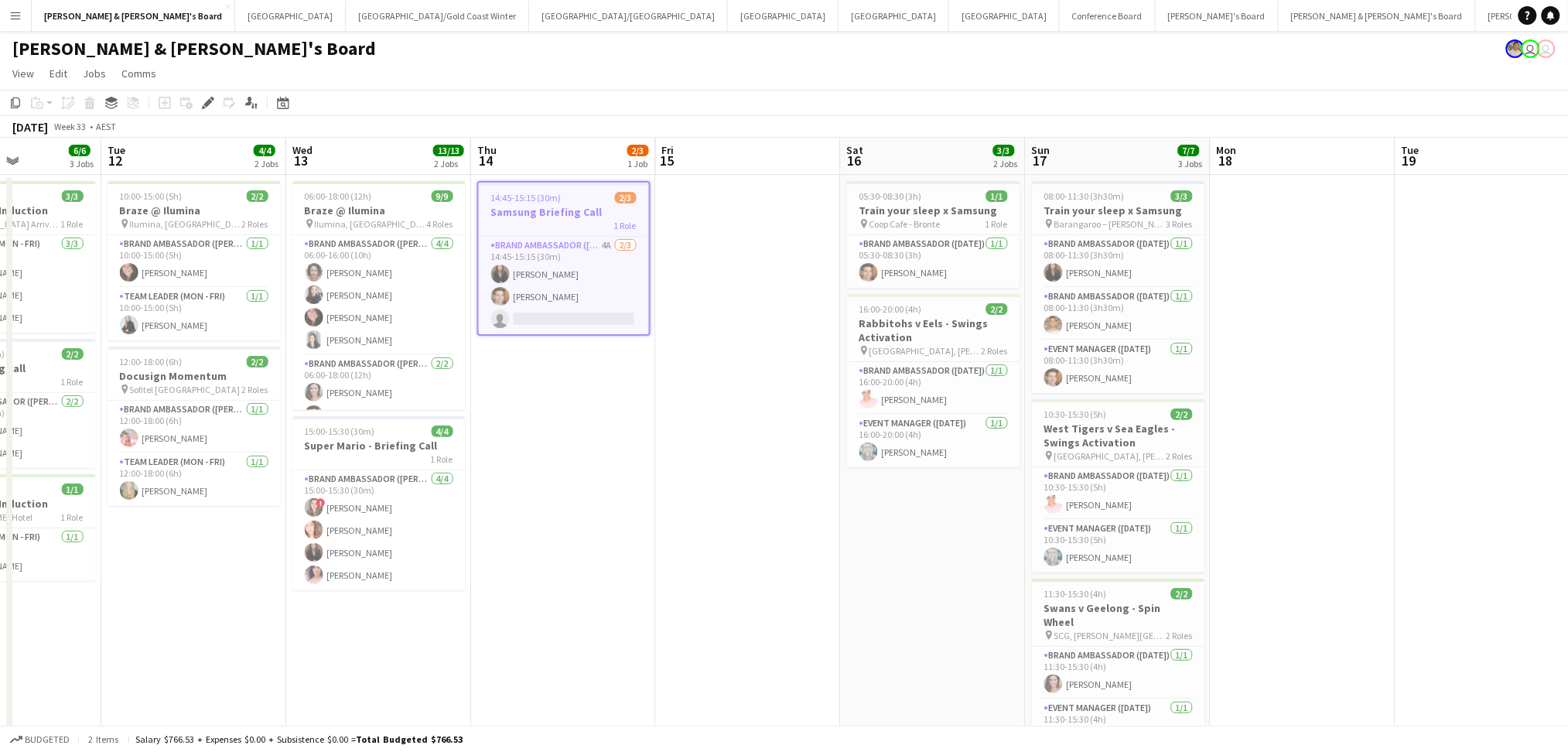
click at [529, 213] on h3 "Samsung Briefing Call" at bounding box center [563, 212] width 170 height 14
click at [559, 282] on app-card-role "Brand Ambassador (Mon - Fri) 4A [DATE] 14:45-15:15 (30m) [PERSON_NAME] [PERSON_…" at bounding box center [563, 285] width 170 height 97
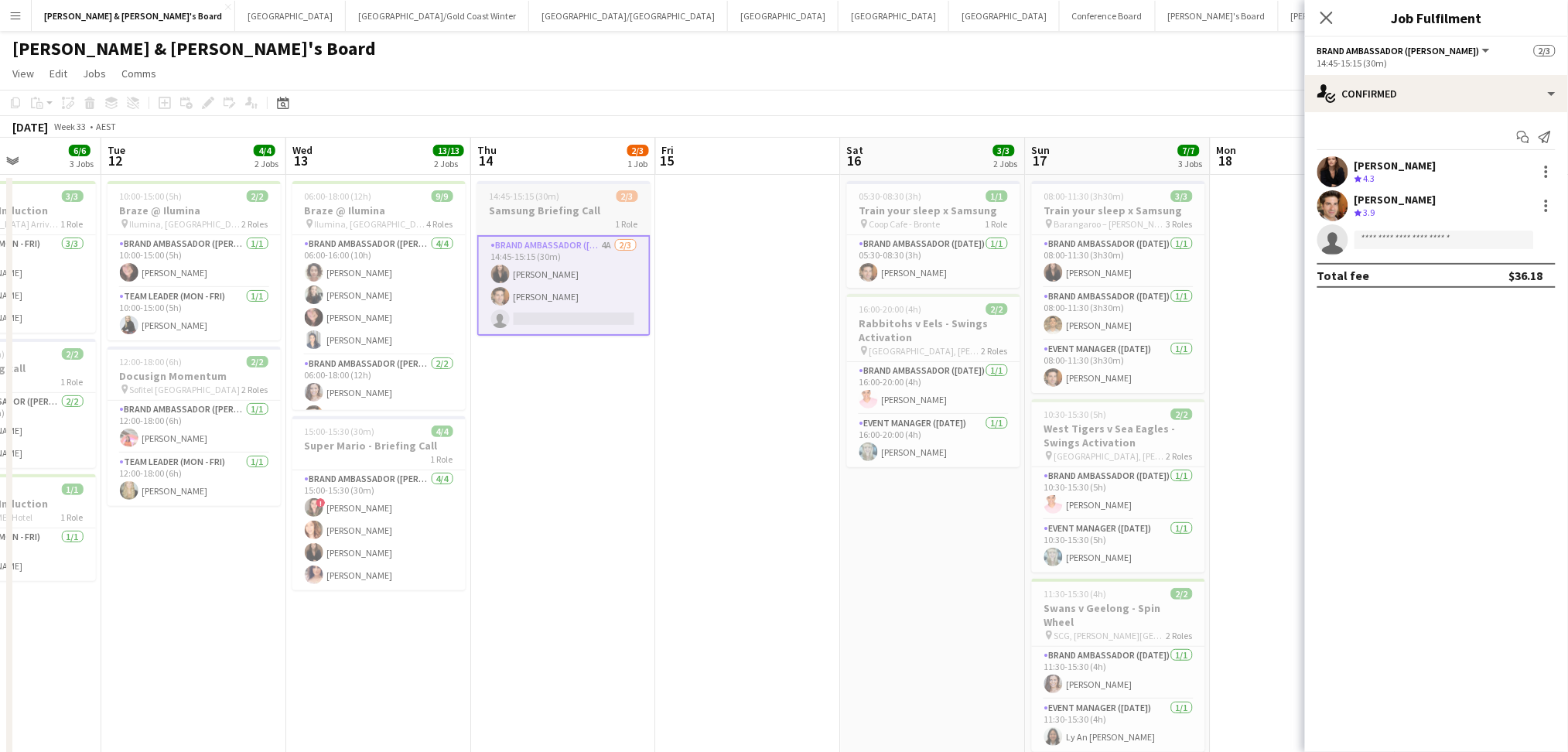
click at [539, 221] on div "1 Role" at bounding box center [563, 223] width 174 height 13
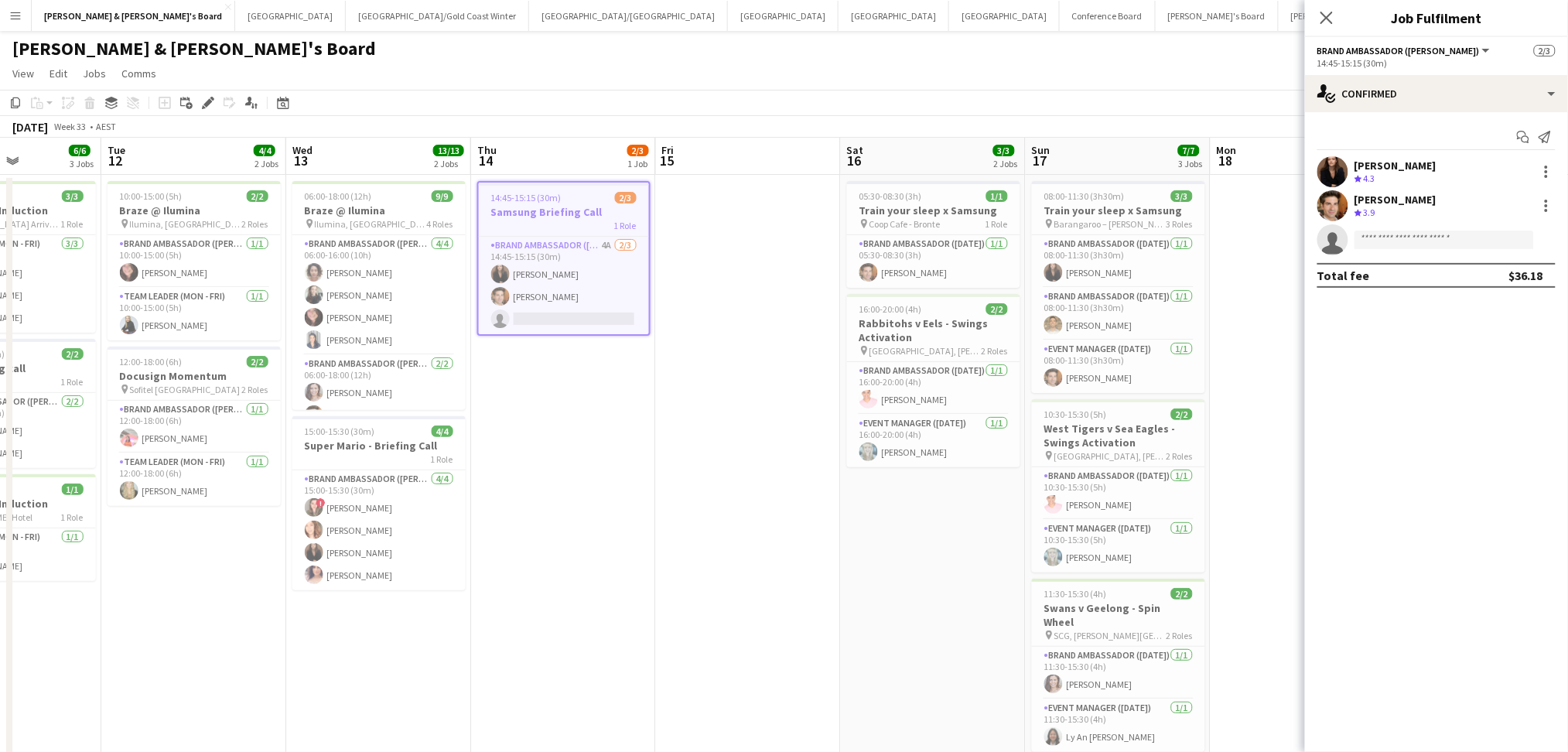
click at [671, 523] on app-date-cell at bounding box center [748, 589] width 184 height 831
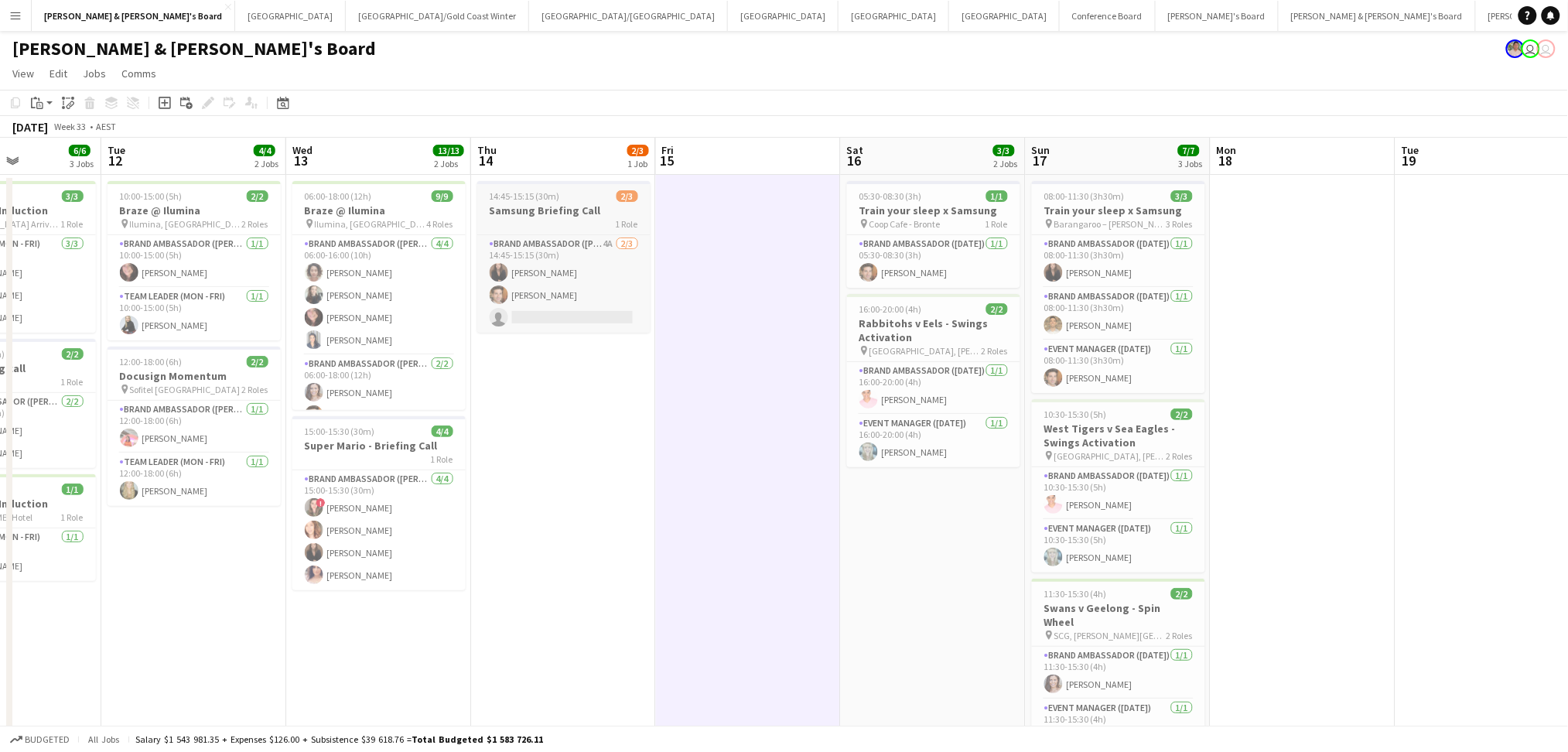
click at [553, 210] on h3 "Samsung Briefing Call" at bounding box center [563, 210] width 174 height 14
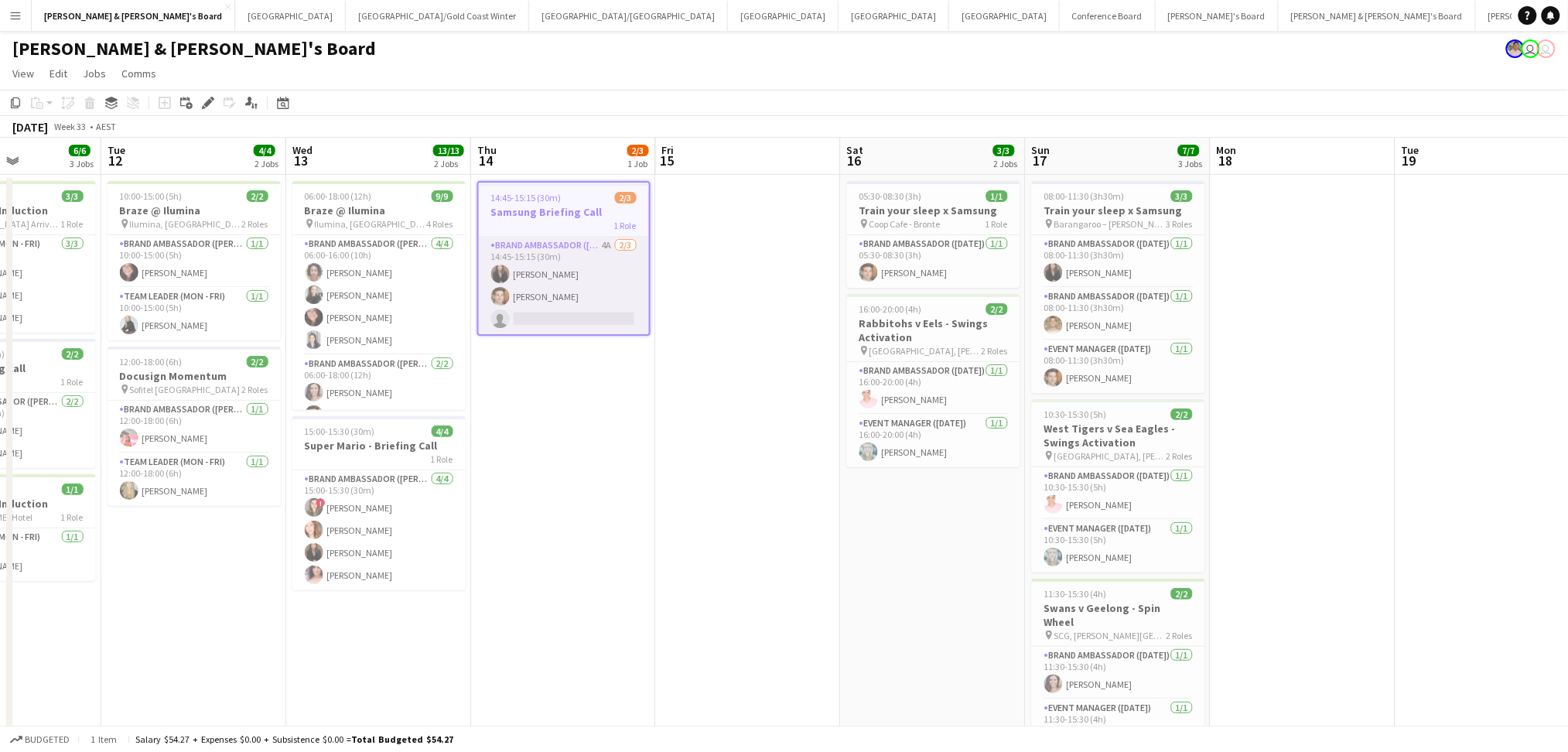
click at [553, 287] on app-card-role "Brand Ambassador (Mon - Fri) 4A [DATE] 14:45-15:15 (30m) [PERSON_NAME] [PERSON_…" at bounding box center [563, 285] width 170 height 97
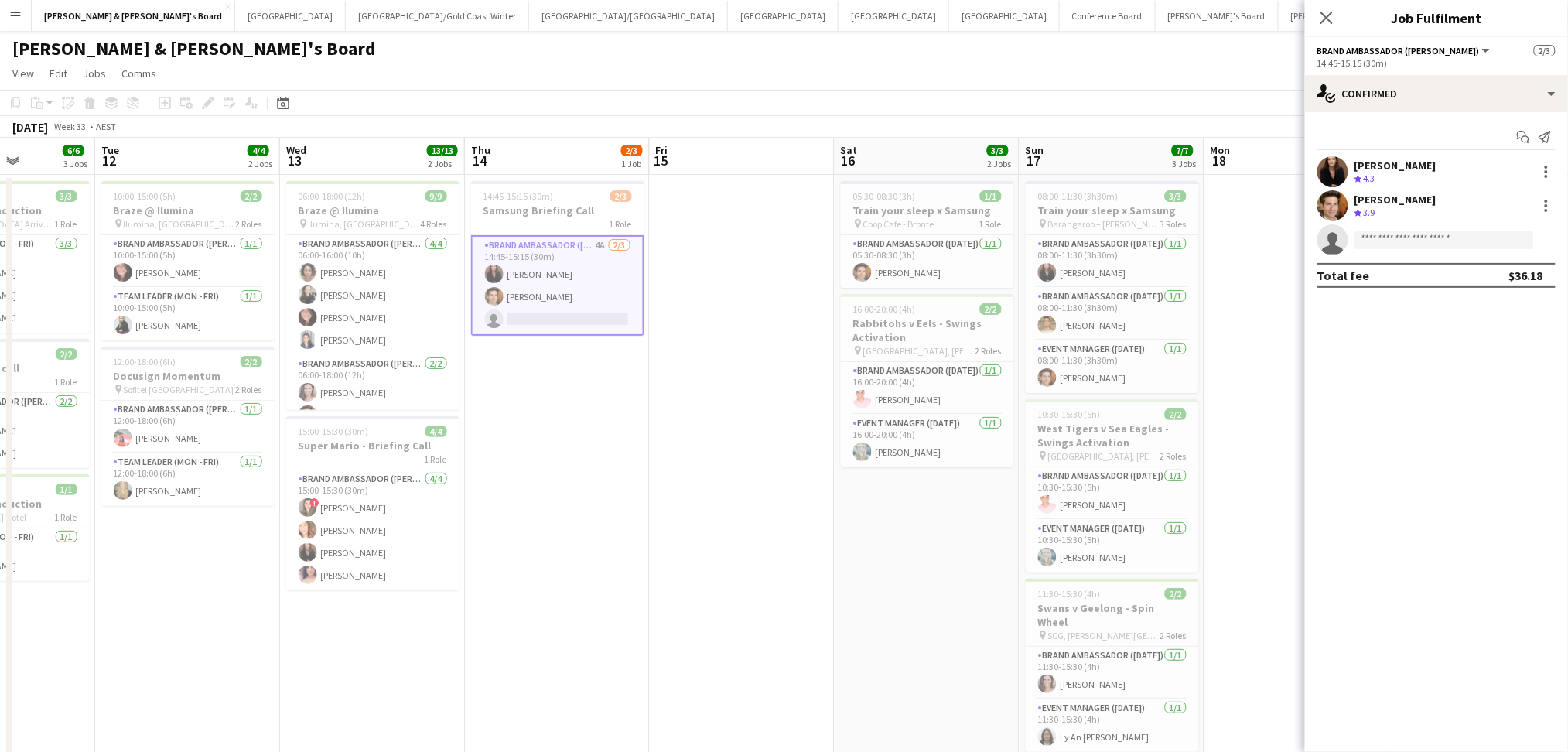
drag, startPoint x: 750, startPoint y: 745, endPoint x: 771, endPoint y: 710, distance: 40.8
click at [746, 731] on app-calendar-viewport "Sat 9 7/7 3 Jobs Sun 10 10/10 4 Jobs Mon 11 6/6 3 Jobs Tue 12 4/4 2 Jobs Wed 13…" at bounding box center [784, 664] width 1568 height 1052
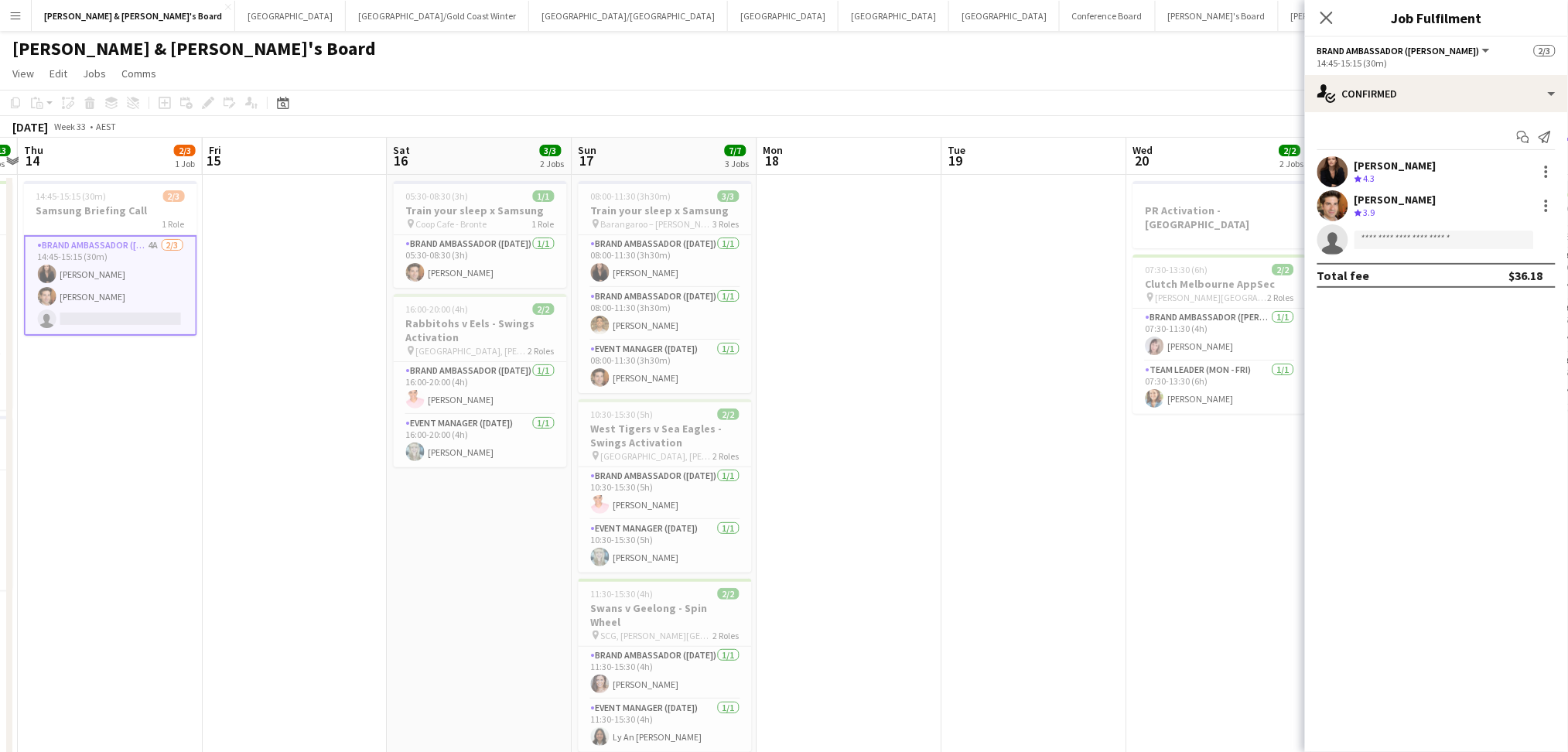
drag, startPoint x: 783, startPoint y: 703, endPoint x: 320, endPoint y: 669, distance: 464.2
click at [311, 674] on app-calendar-viewport "Sun 10 10/10 4 Jobs Mon 11 6/6 3 Jobs Tue 12 4/4 2 Jobs Wed 13 13/13 2 Jobs Thu…" at bounding box center [784, 664] width 1568 height 1052
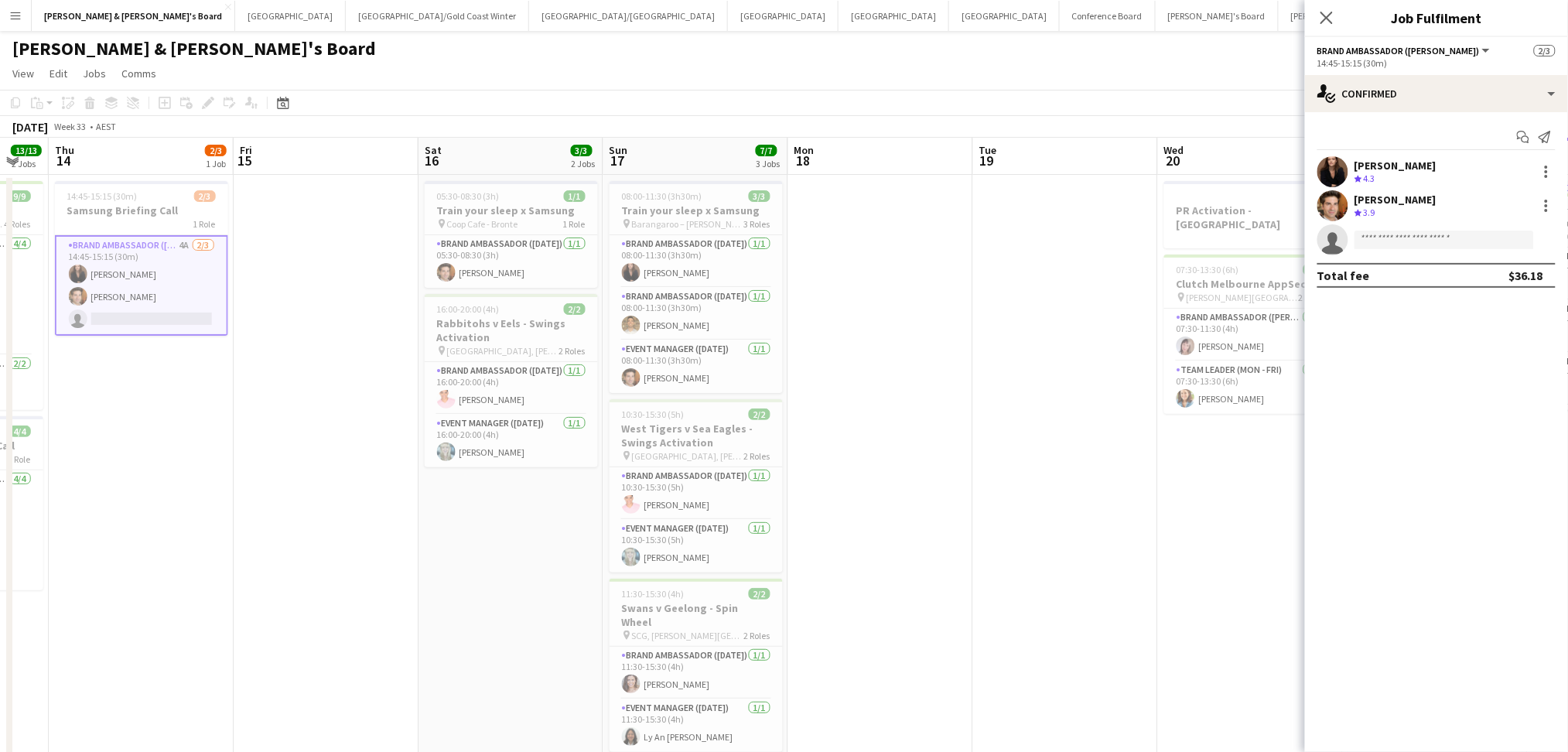
drag, startPoint x: 1047, startPoint y: 576, endPoint x: 440, endPoint y: 521, distance: 609.5
click at [440, 521] on app-calendar-viewport "Mon 11 6/6 3 Jobs Tue 12 4/4 2 Jobs Wed 13 13/13 2 Jobs Thu 14 2/3 1 Job Fri 15…" at bounding box center [784, 664] width 1568 height 1052
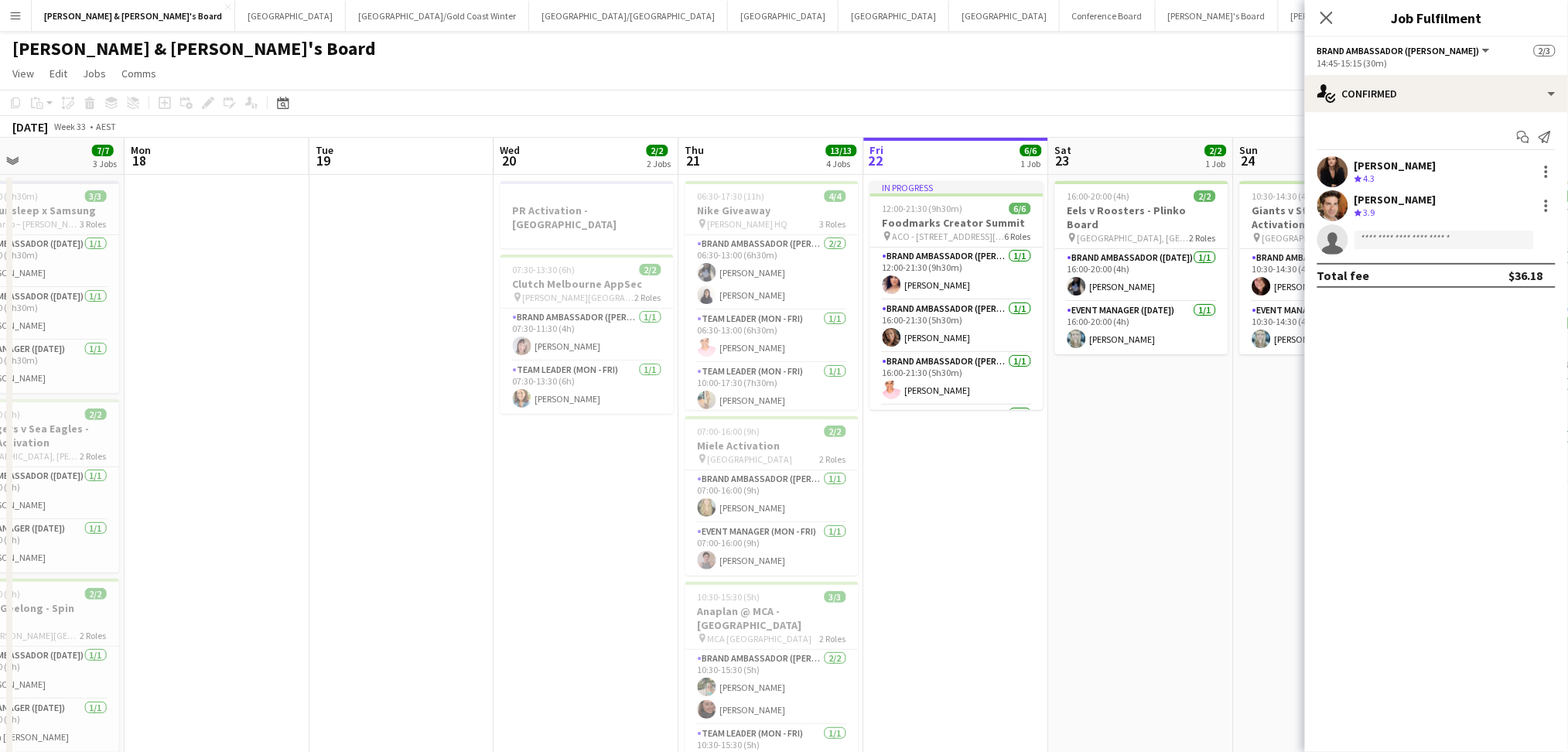
drag, startPoint x: 990, startPoint y: 524, endPoint x: 1392, endPoint y: 508, distance: 402.3
click at [1393, 509] on body "Menu Boards Boards Boards All jobs Status Workforce Workforce My Workforce Recr…" at bounding box center [784, 608] width 1568 height 1215
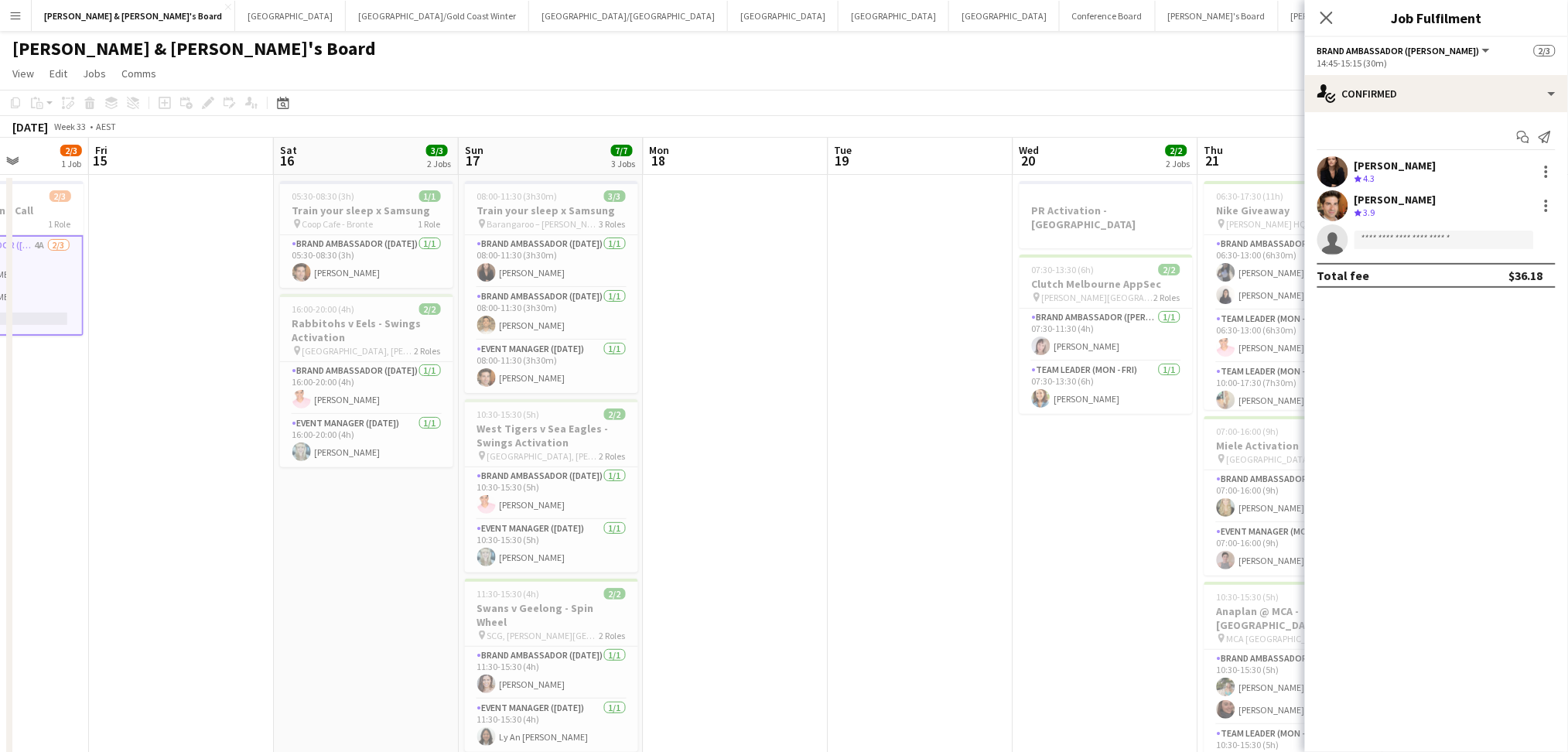
drag, startPoint x: 380, startPoint y: 531, endPoint x: 611, endPoint y: 389, distance: 271.2
click at [747, 525] on app-calendar-viewport "Tue 12 4/4 2 Jobs Wed 13 13/13 2 Jobs Thu 14 2/3 1 Job Fri 15 Sat 16 3/3 2 Jobs…" at bounding box center [784, 664] width 1568 height 1052
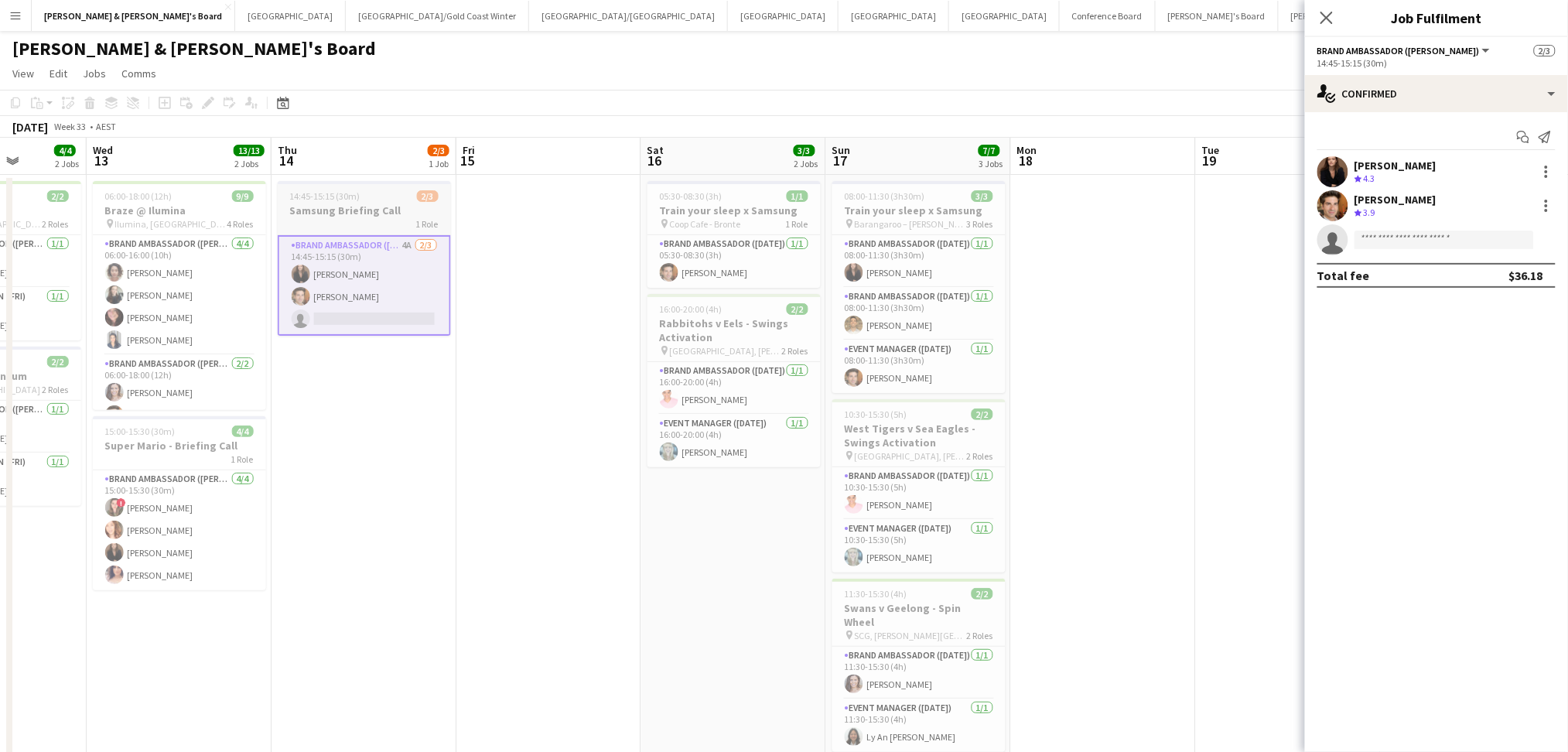
click at [405, 210] on h3 "Samsung Briefing Call" at bounding box center [364, 210] width 174 height 14
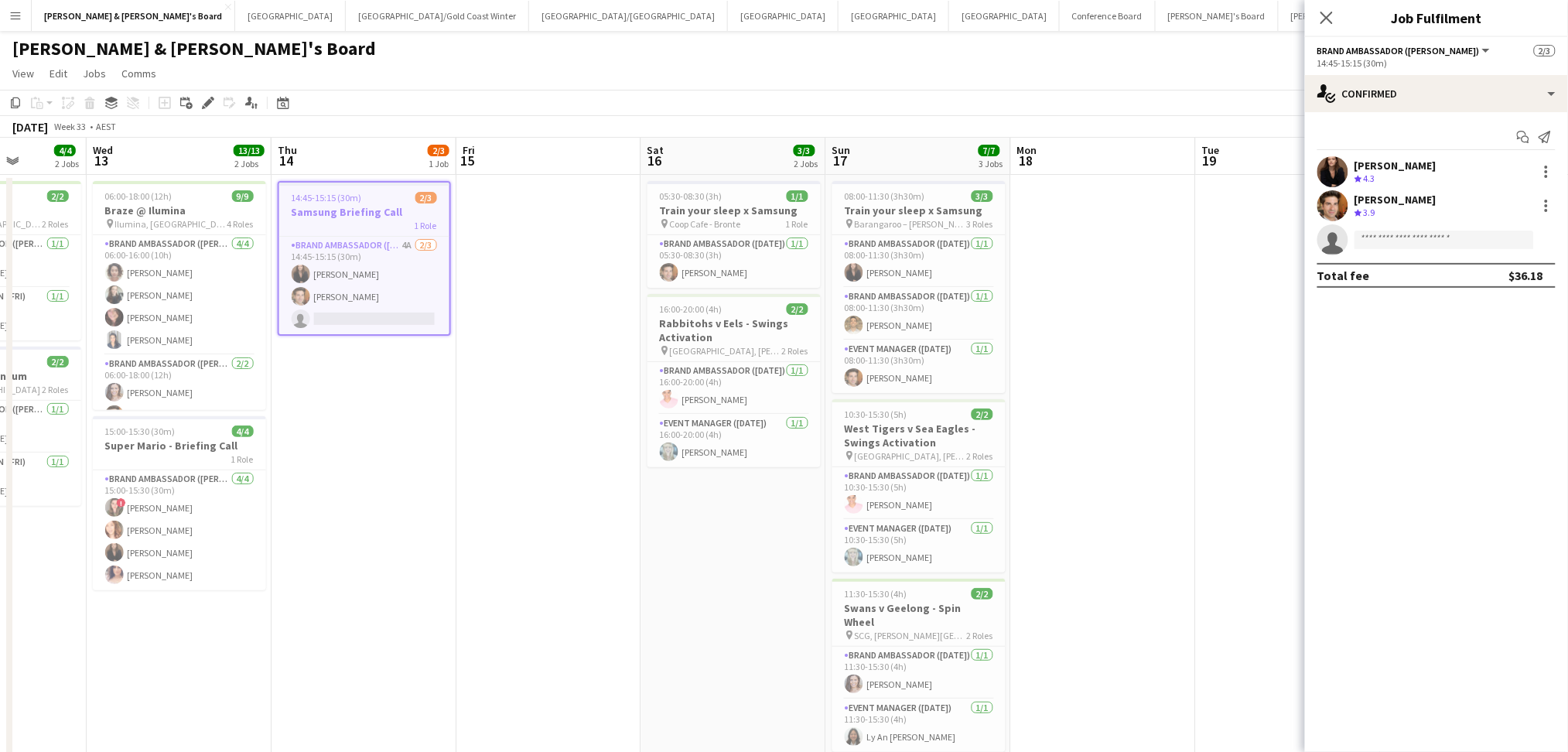
click at [405, 210] on h3 "Samsung Briefing Call" at bounding box center [363, 212] width 170 height 14
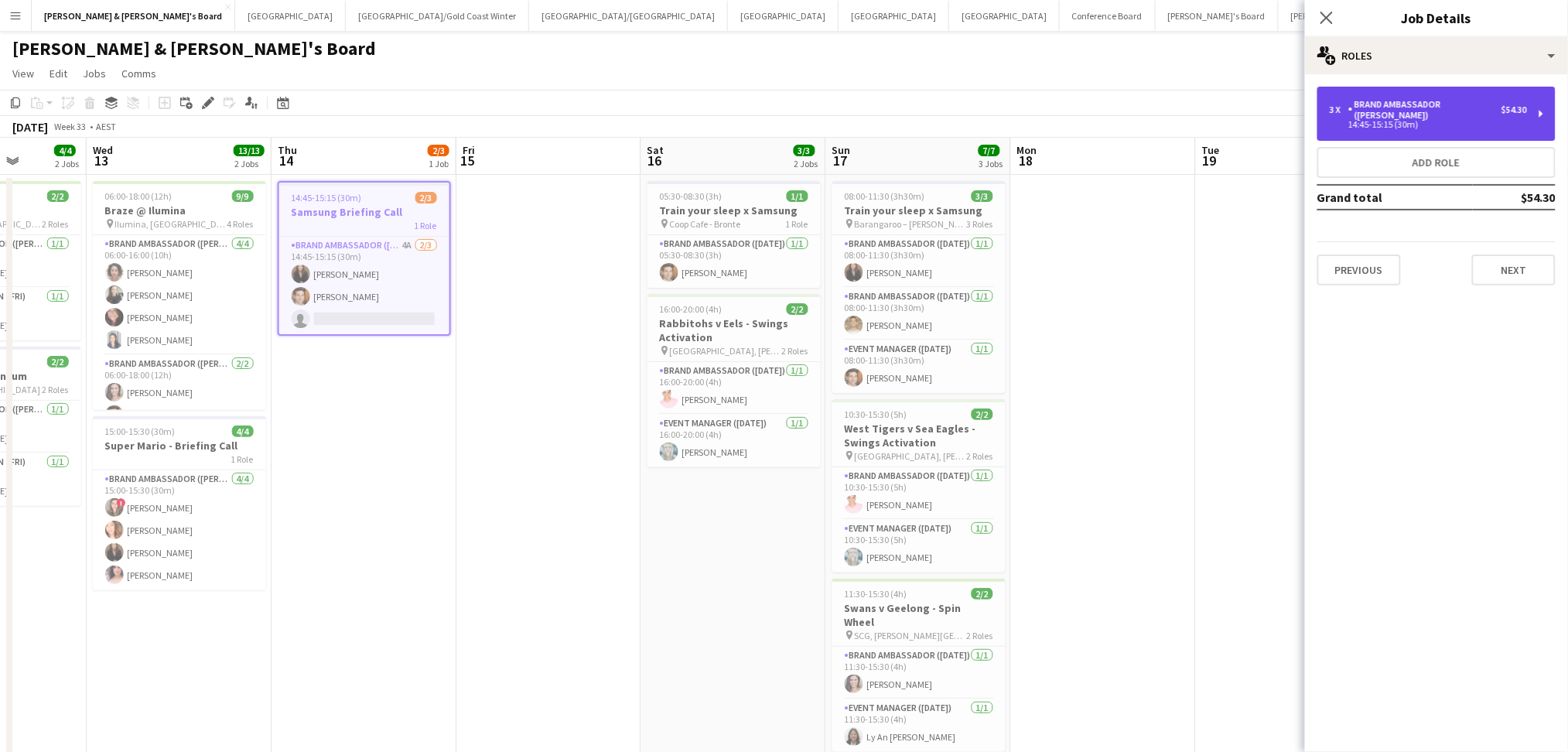
click at [1384, 121] on div "14:45-15:15 (30m)" at bounding box center [1427, 124] width 197 height 8
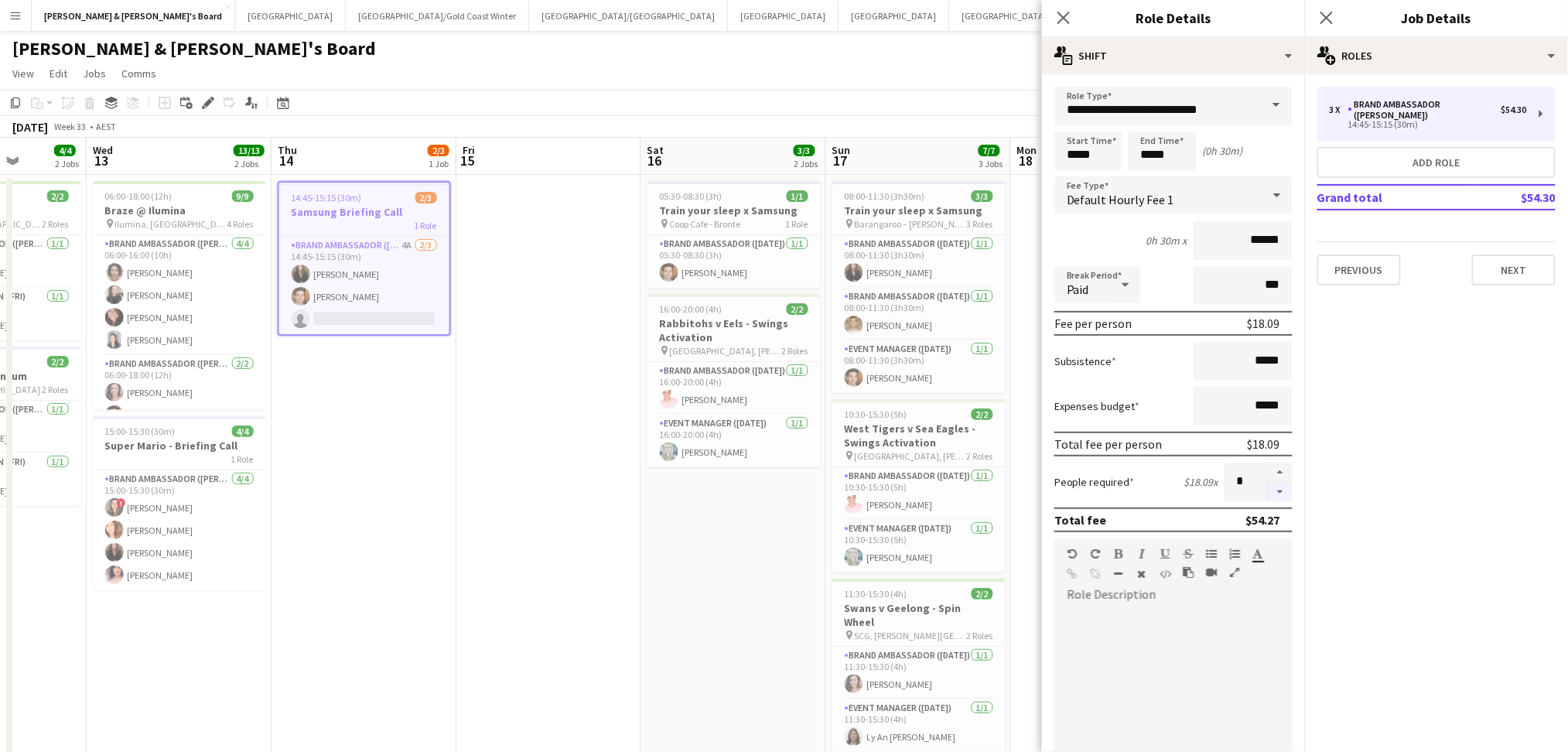
click at [1272, 491] on button "button" at bounding box center [1279, 491] width 25 height 19
type input "*"
click at [509, 590] on app-date-cell at bounding box center [548, 589] width 184 height 831
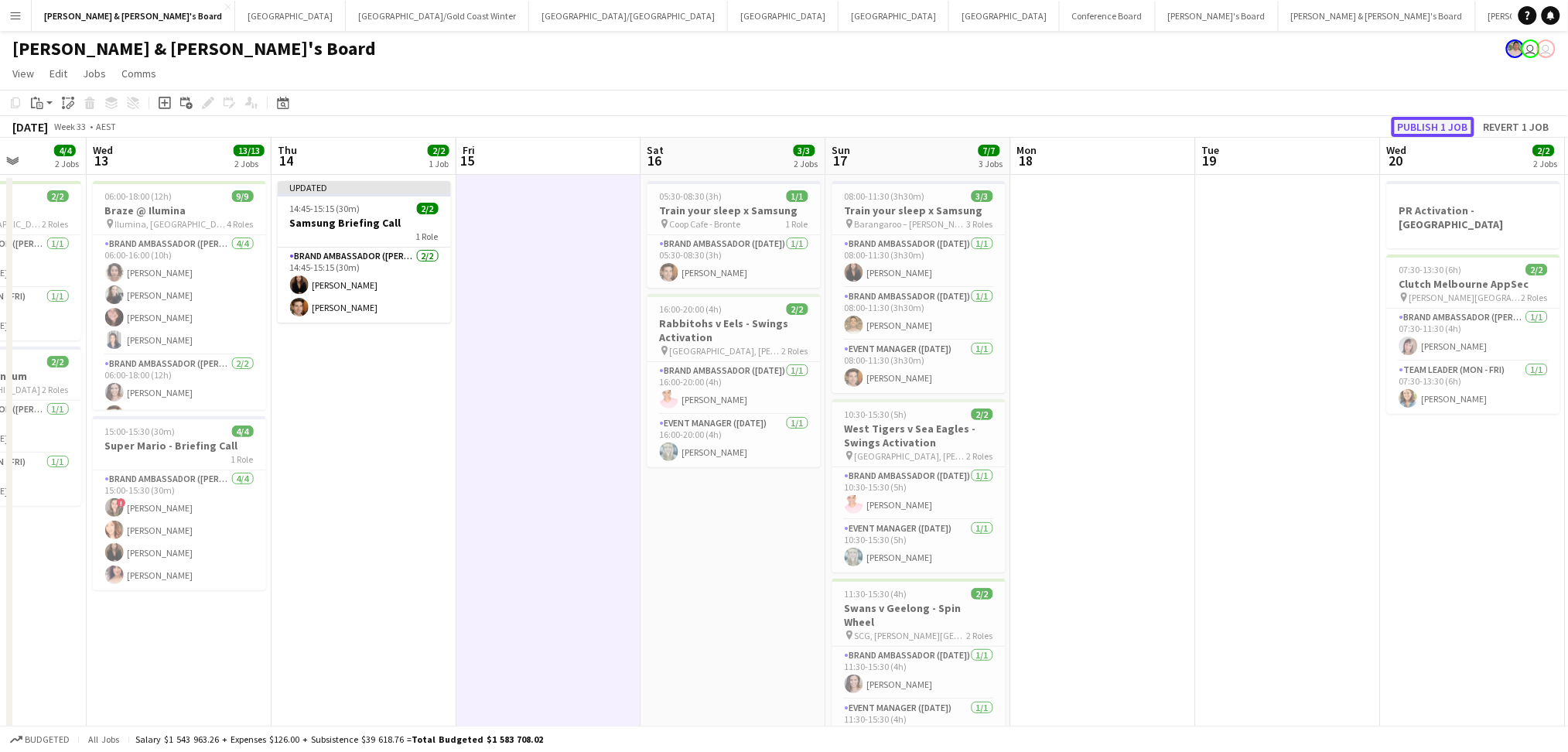
click at [1454, 123] on button "Publish 1 job" at bounding box center [1433, 127] width 83 height 20
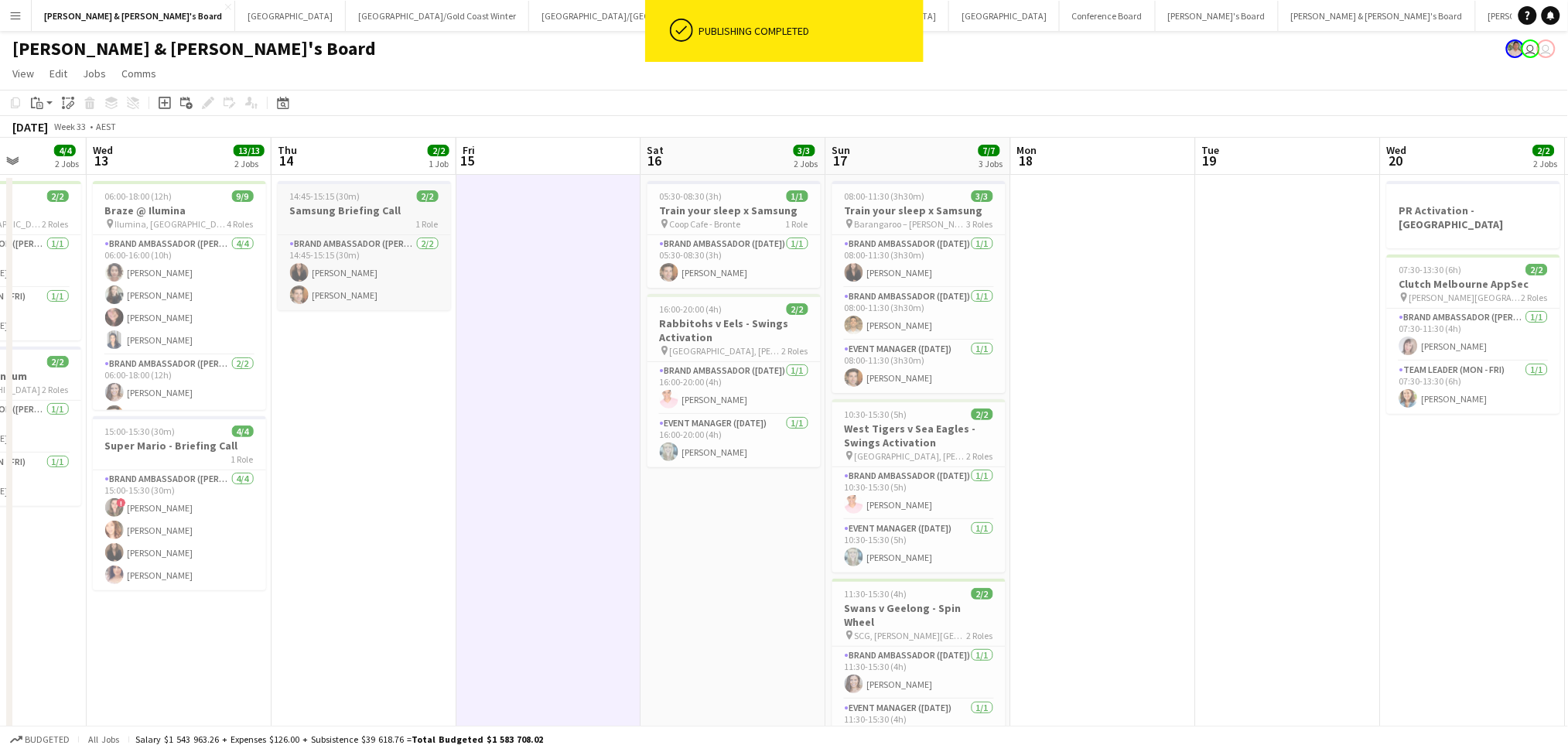
click at [392, 201] on div "14:45-15:15 (30m) 2/2" at bounding box center [364, 195] width 174 height 12
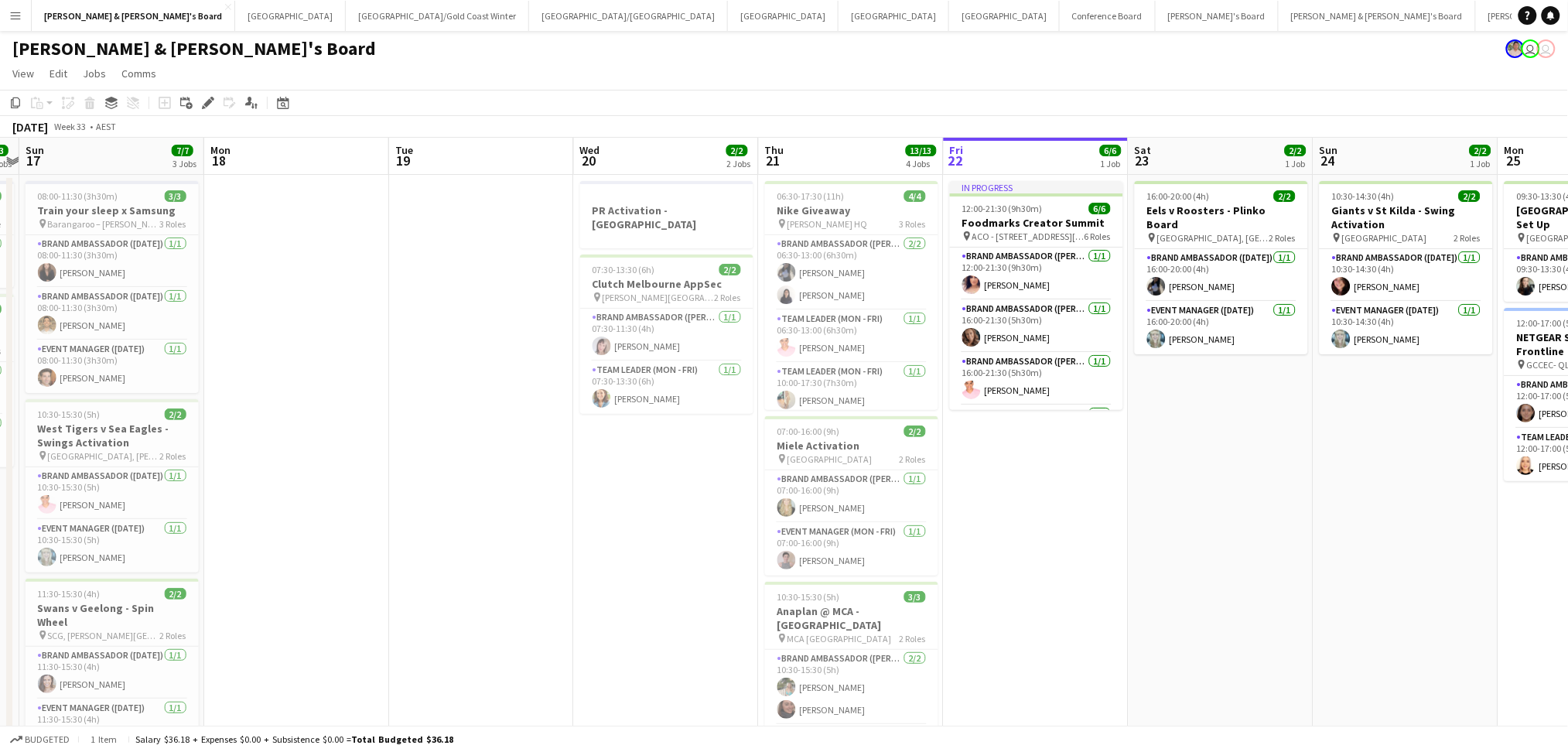
drag, startPoint x: 1470, startPoint y: 596, endPoint x: 662, endPoint y: 588, distance: 808.0
click at [662, 588] on app-calendar-viewport "Thu 14 2/2 1 Job Fri 15 Sat 16 3/3 2 Jobs Sun 17 7/7 3 Jobs Mon 18 Tue 19 Wed 2…" at bounding box center [784, 664] width 1568 height 1052
click at [850, 450] on h3 "Miele Activation" at bounding box center [849, 445] width 174 height 14
